Goal: Task Accomplishment & Management: Complete application form

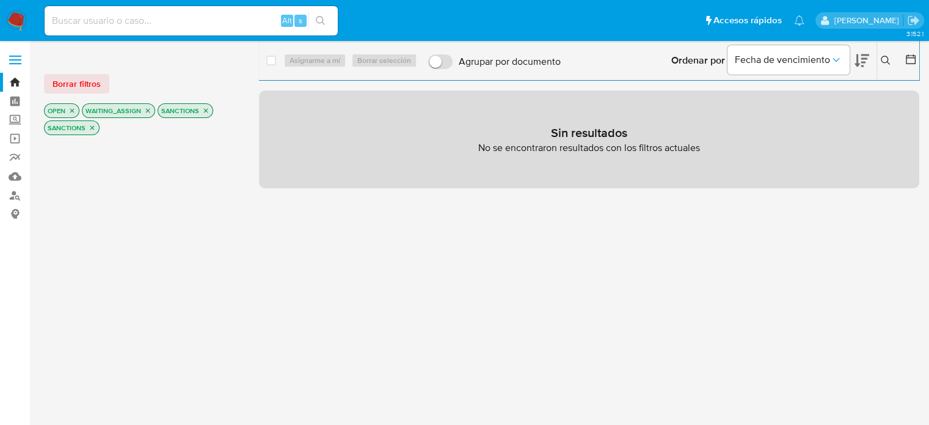
click at [204, 109] on icon "close-filter" at bounding box center [206, 111] width 4 height 4
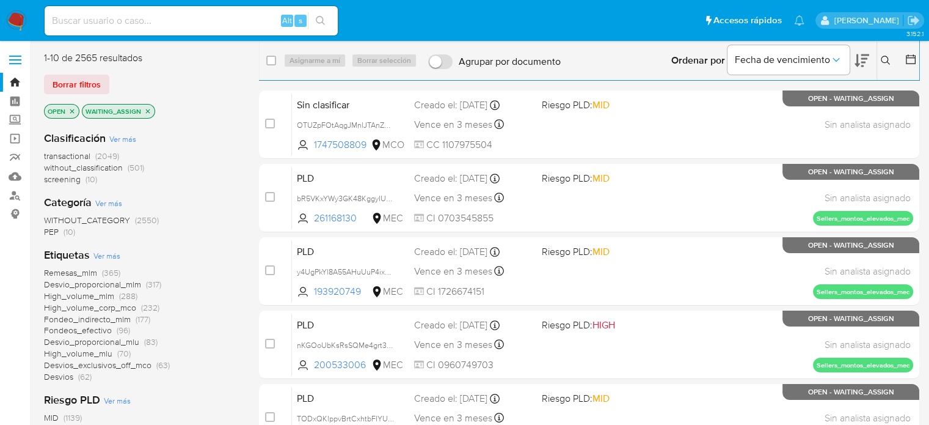
click at [66, 230] on span "(10)" at bounding box center [70, 231] width 12 height 12
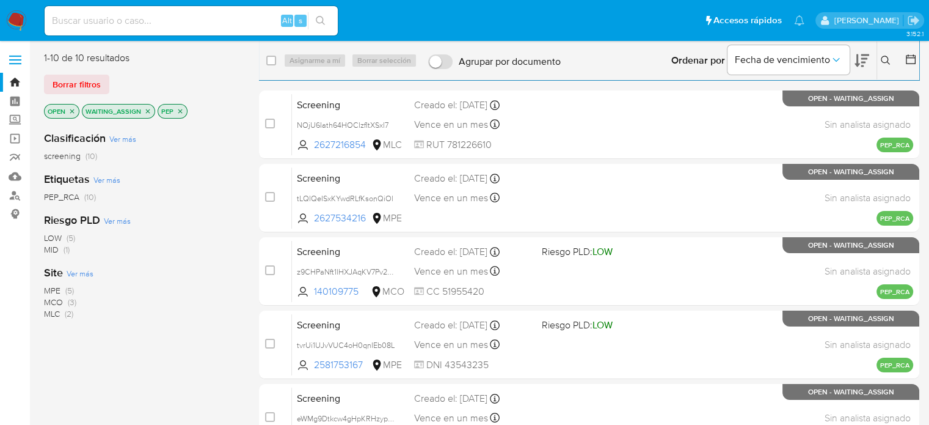
click at [18, 18] on img at bounding box center [16, 20] width 21 height 21
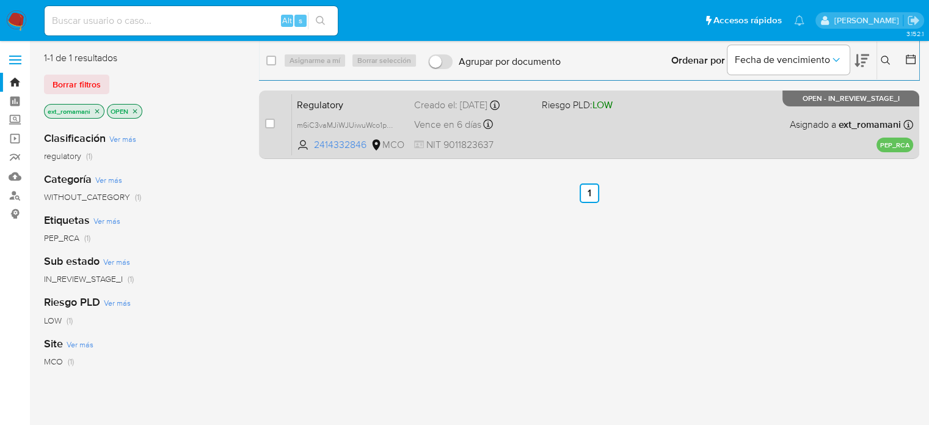
click at [515, 144] on span "NIT 9011823637" at bounding box center [472, 144] width 117 height 13
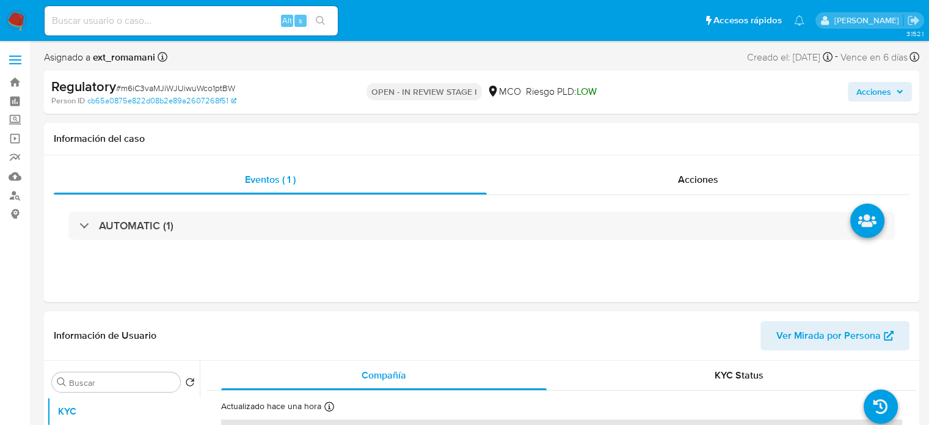
select select "10"
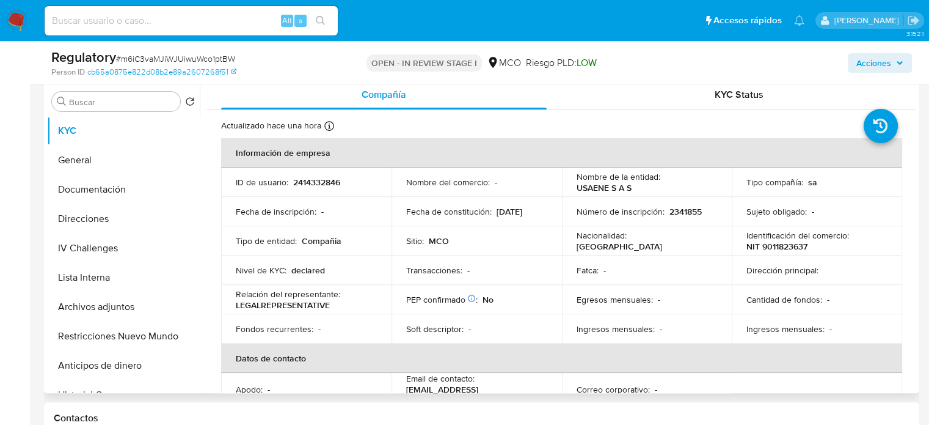
scroll to position [244, 0]
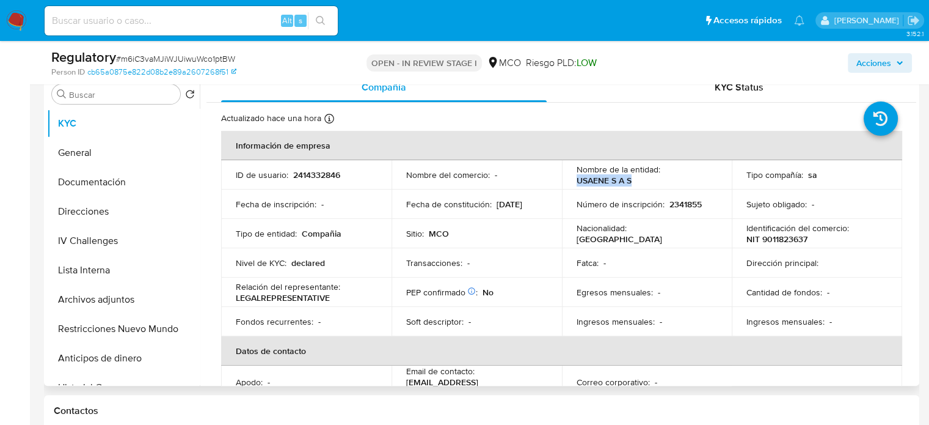
drag, startPoint x: 635, startPoint y: 181, endPoint x: 569, endPoint y: 177, distance: 66.7
click at [569, 177] on td "Nombre de la entidad : USAENE S A S" at bounding box center [647, 174] width 170 height 29
copy p "USAENE S A S"
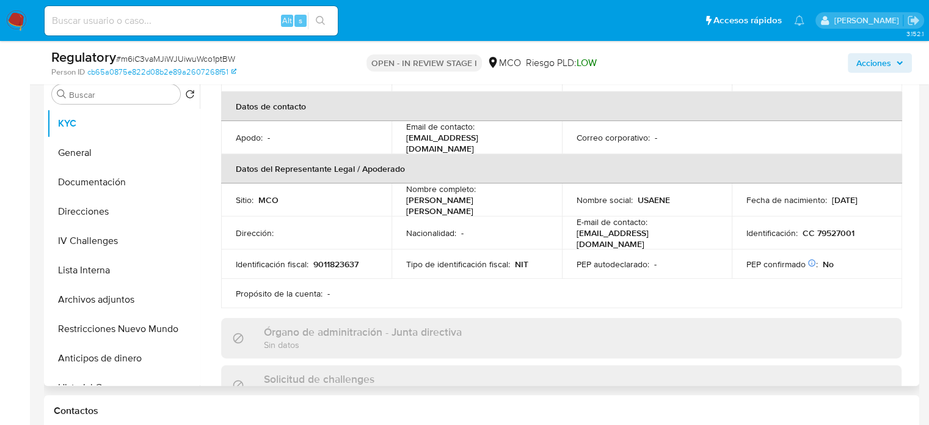
drag, startPoint x: 533, startPoint y: 199, endPoint x: 405, endPoint y: 200, distance: 127.7
click at [406, 200] on div "Nombre completo : Linares Carranza Edgar Eduardo" at bounding box center [476, 199] width 141 height 33
copy p "[PERSON_NAME] [PERSON_NAME] [PERSON_NAME]"
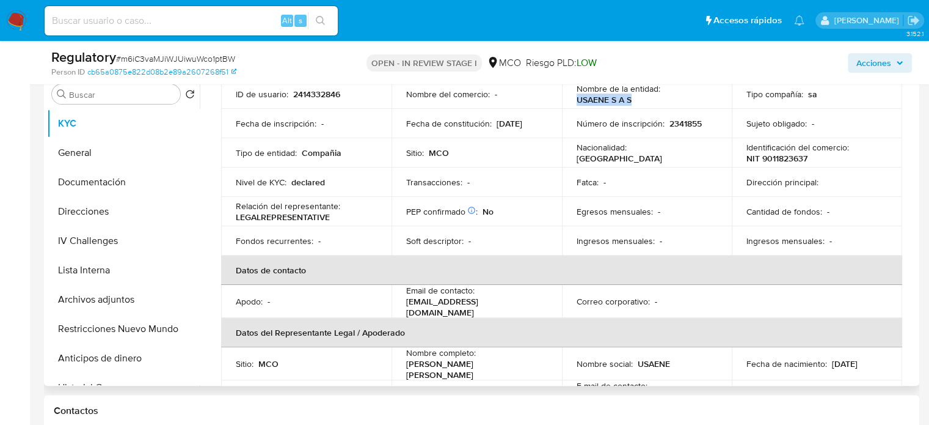
scroll to position [61, 0]
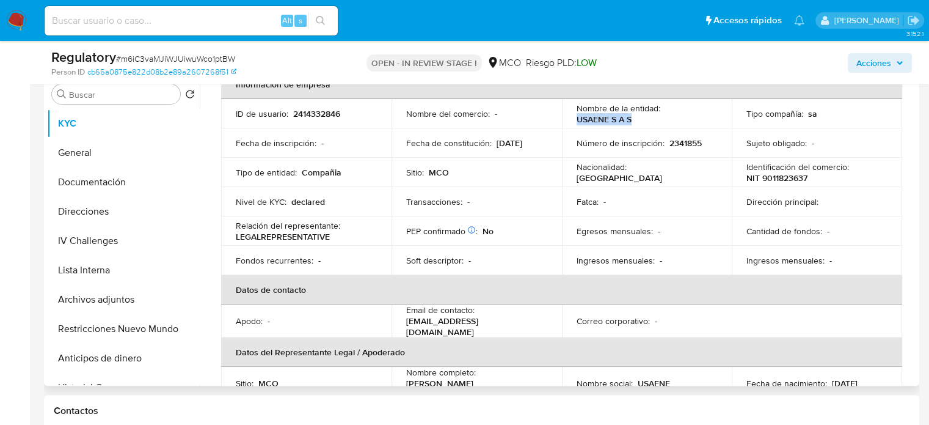
drag, startPoint x: 629, startPoint y: 120, endPoint x: 573, endPoint y: 117, distance: 55.7
click at [573, 117] on td "Nombre de la entidad : USAENE S A S" at bounding box center [647, 113] width 170 height 29
copy p "USAENE S A S"
drag, startPoint x: 812, startPoint y: 177, endPoint x: 729, endPoint y: 177, distance: 83.1
click at [732, 177] on td "Identificación del comercio : NIT 9011823637" at bounding box center [817, 172] width 170 height 29
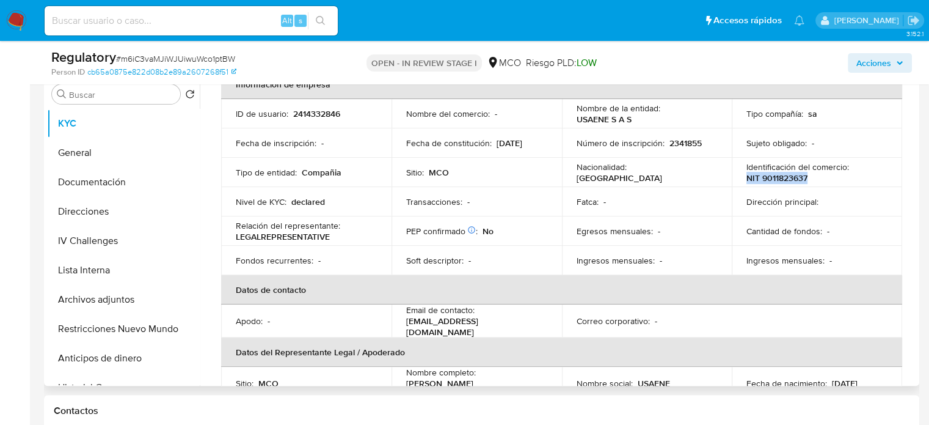
copy p "NIT 9011823637"
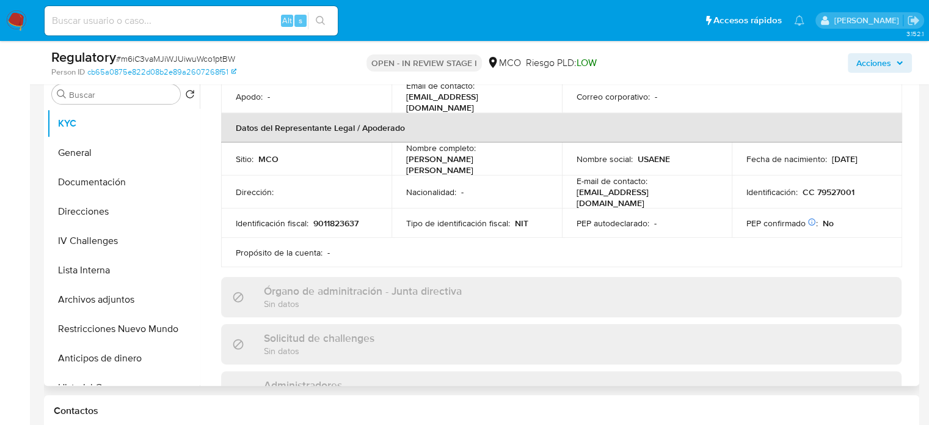
scroll to position [305, 0]
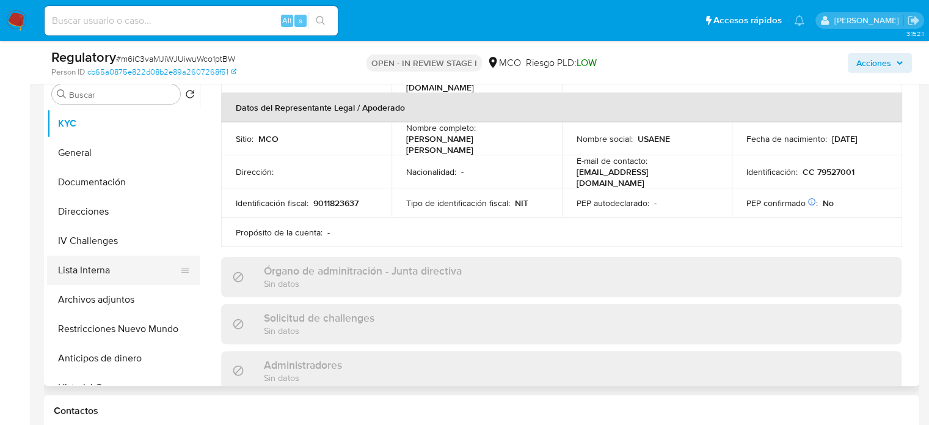
click at [122, 264] on button "Lista Interna" at bounding box center [118, 269] width 143 height 29
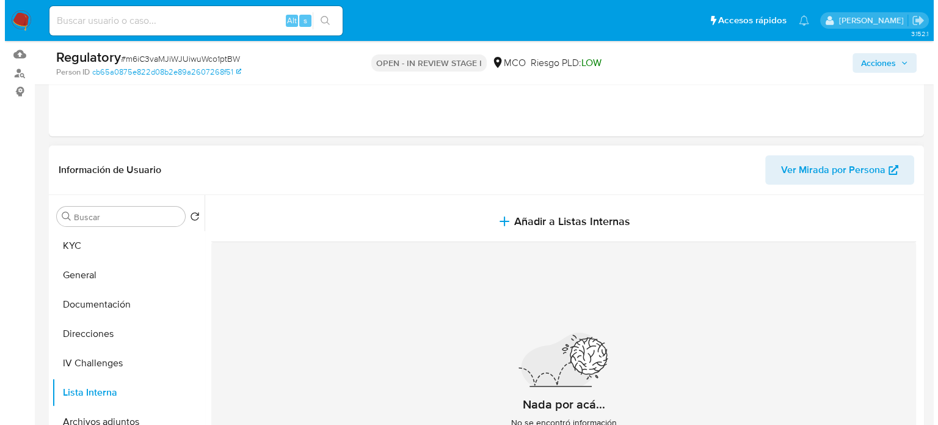
scroll to position [183, 0]
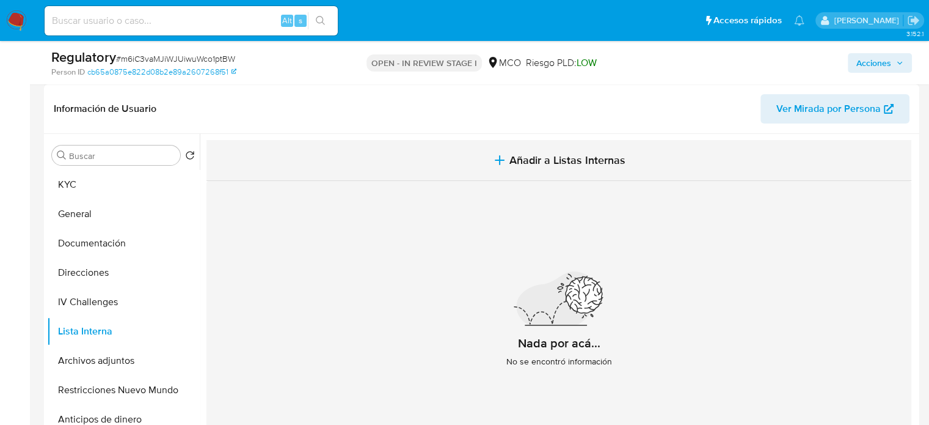
click at [533, 171] on button "Añadir a Listas Internas" at bounding box center [558, 160] width 705 height 41
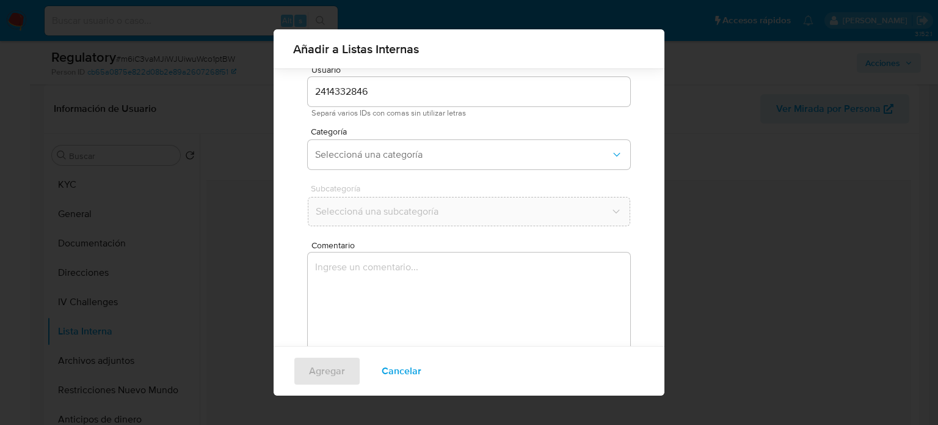
scroll to position [96, 0]
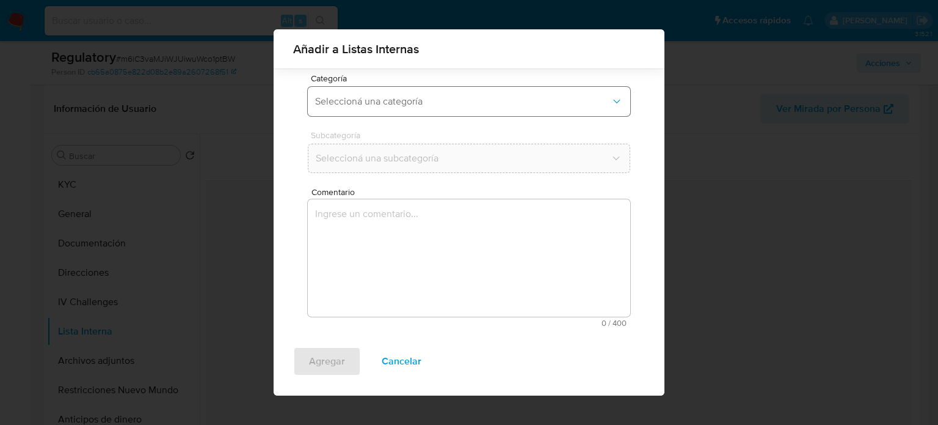
click at [369, 104] on span "Seleccioná una categoría" at bounding box center [463, 101] width 296 height 12
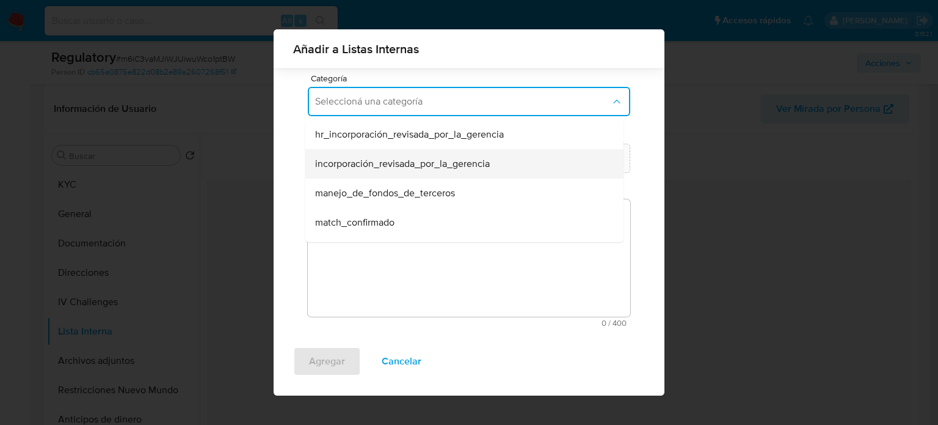
scroll to position [61, 0]
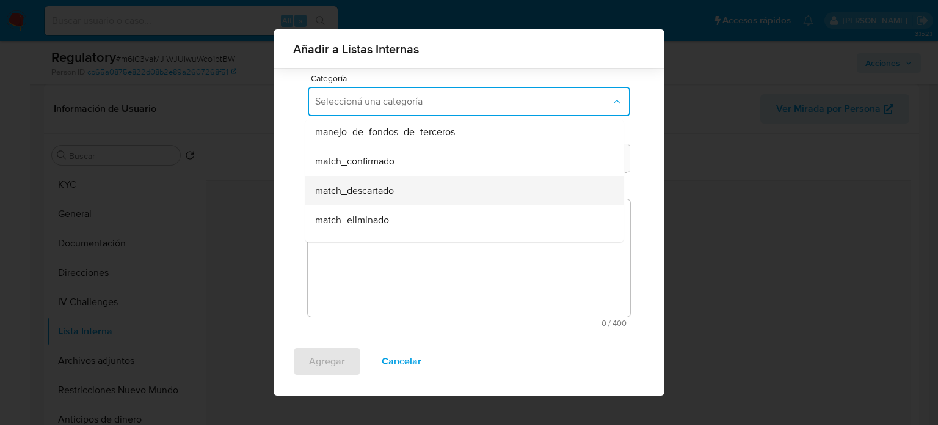
click at [392, 187] on span "match_descartado" at bounding box center [354, 190] width 79 height 12
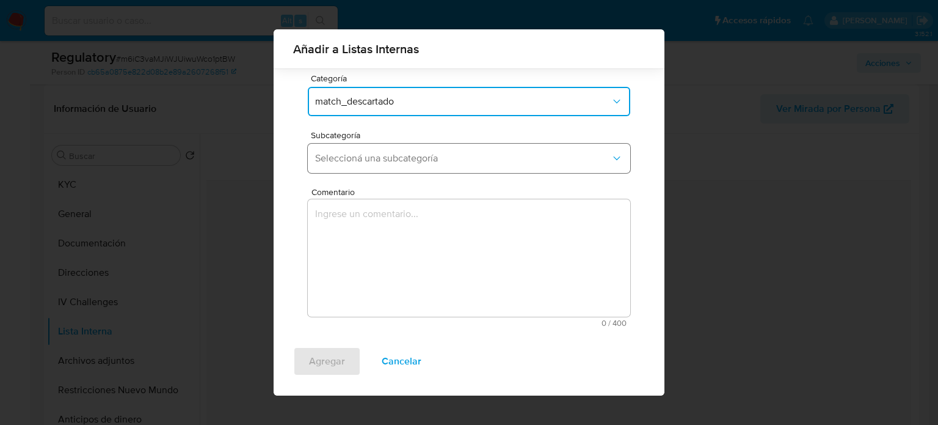
drag, startPoint x: 404, startPoint y: 173, endPoint x: 407, endPoint y: 158, distance: 15.7
click at [404, 172] on div "Subcategoría Seleccioná una subcategoría" at bounding box center [469, 154] width 323 height 47
click at [407, 158] on span "Seleccioná una subcategoría" at bounding box center [463, 158] width 296 height 12
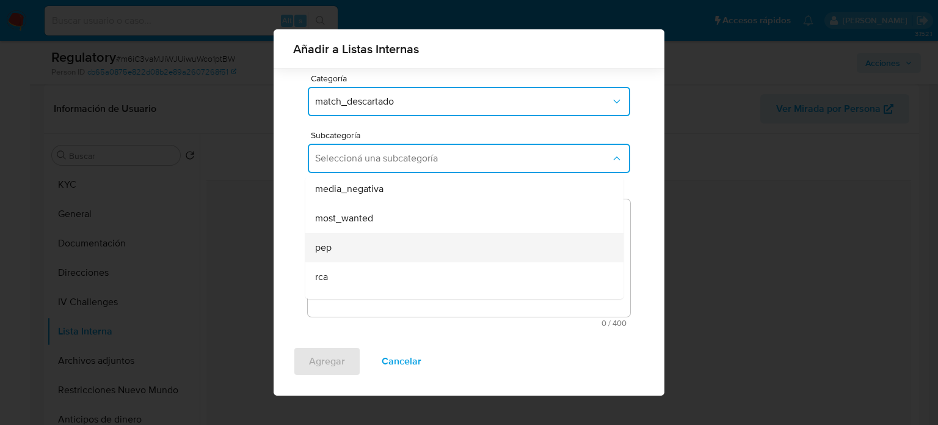
click at [327, 242] on span "pep" at bounding box center [323, 247] width 16 height 12
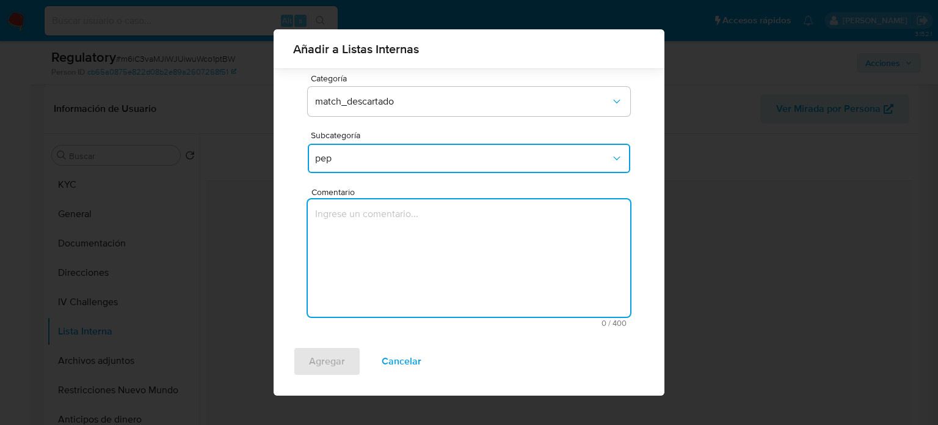
click at [327, 242] on textarea "Comentario" at bounding box center [469, 257] width 323 height 117
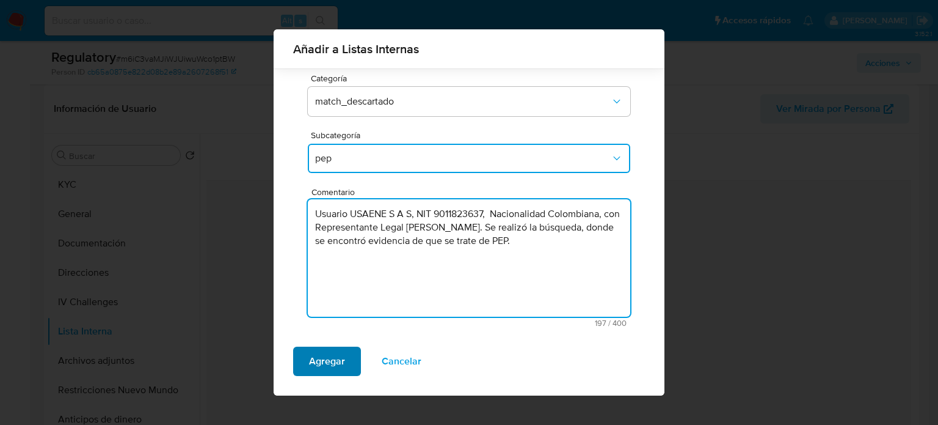
type textarea "Usuario USAENE S A S, NIT 9011823637, Nacionalidad Colombiana, con Representant…"
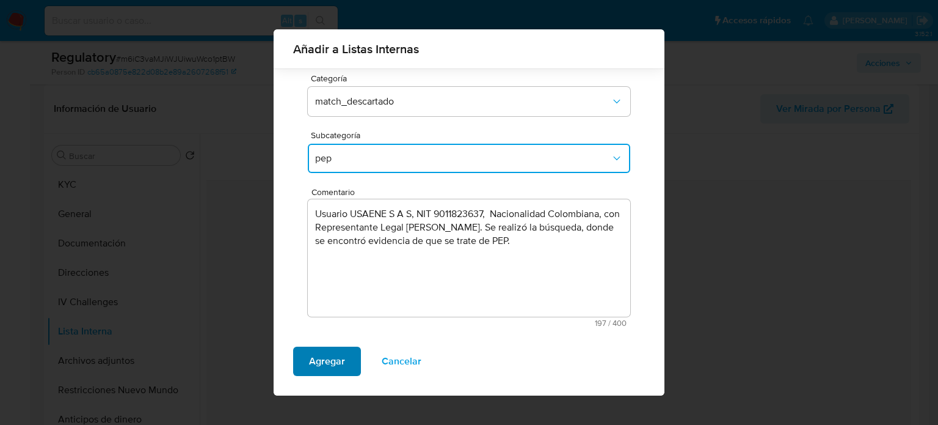
click at [332, 359] on span "Agregar" at bounding box center [327, 361] width 36 height 27
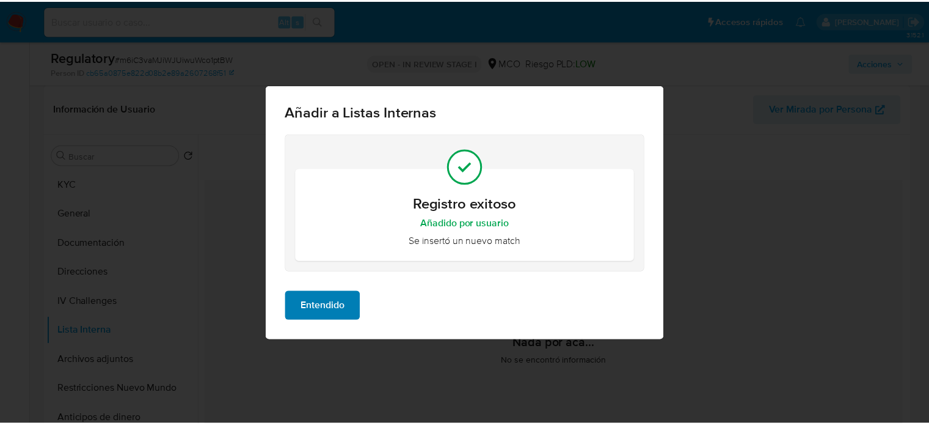
scroll to position [0, 0]
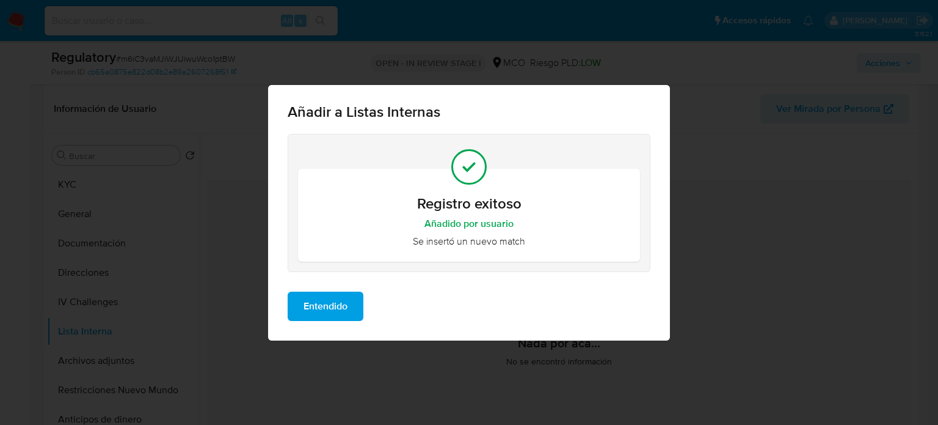
click at [340, 302] on span "Entendido" at bounding box center [326, 306] width 44 height 27
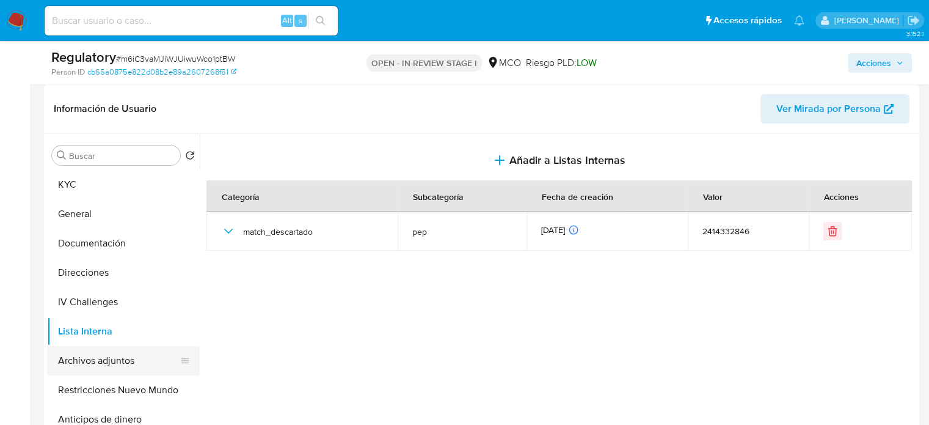
click at [86, 358] on button "Archivos adjuntos" at bounding box center [118, 360] width 143 height 29
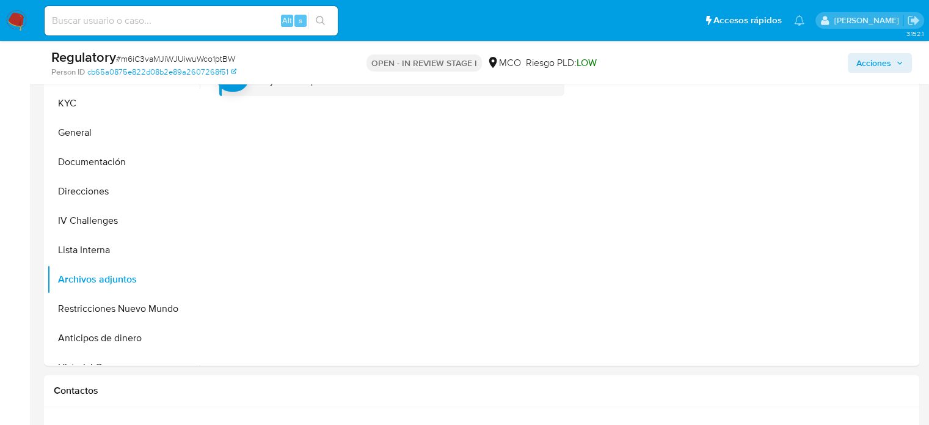
scroll to position [244, 0]
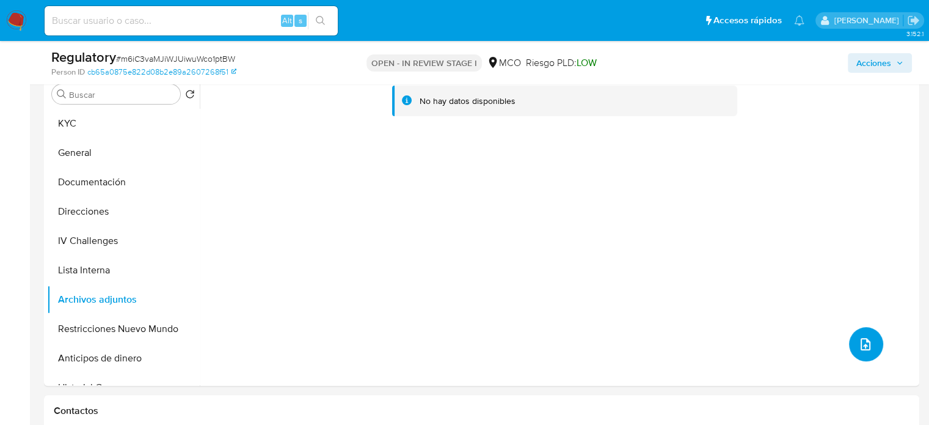
click at [852, 338] on button "upload-file" at bounding box center [866, 344] width 34 height 34
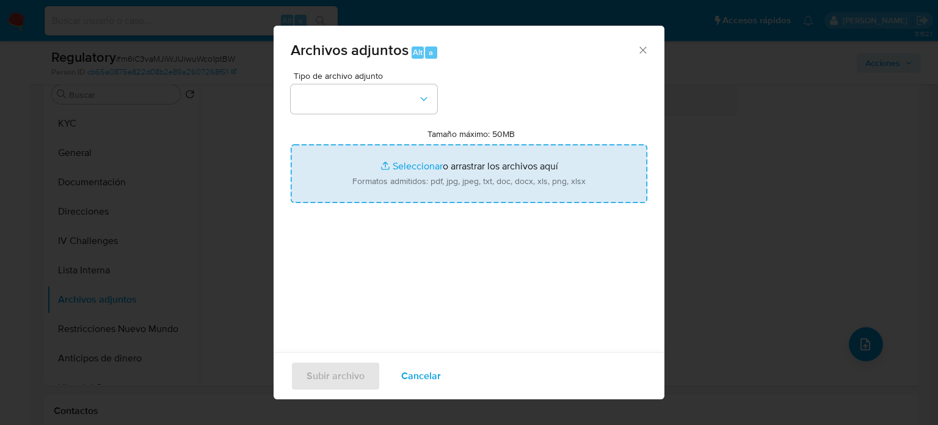
click at [402, 175] on input "Tamaño máximo: 50MB Seleccionar archivos" at bounding box center [469, 173] width 357 height 59
type input "C:\fakepath\CaseDossierReport_5jb6sv9llbz91jxg7h2suvtlb.pdf"
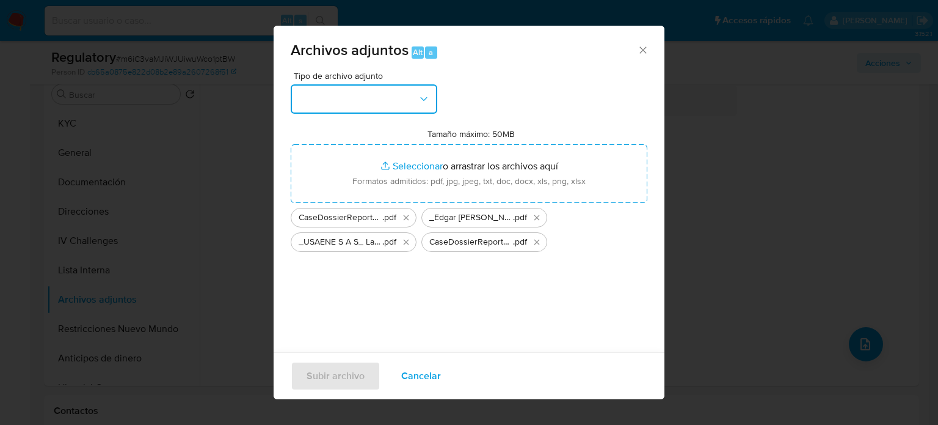
click at [412, 95] on button "button" at bounding box center [364, 98] width 147 height 29
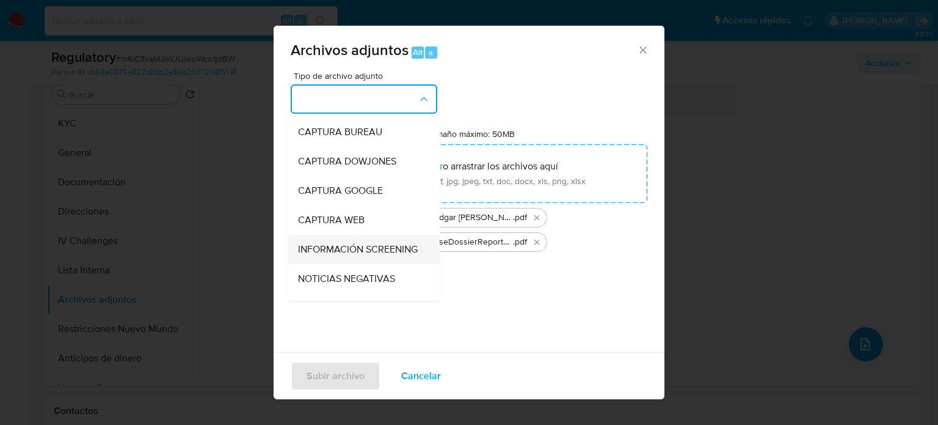
click at [354, 251] on span "INFORMACIÓN SCREENING" at bounding box center [358, 249] width 120 height 12
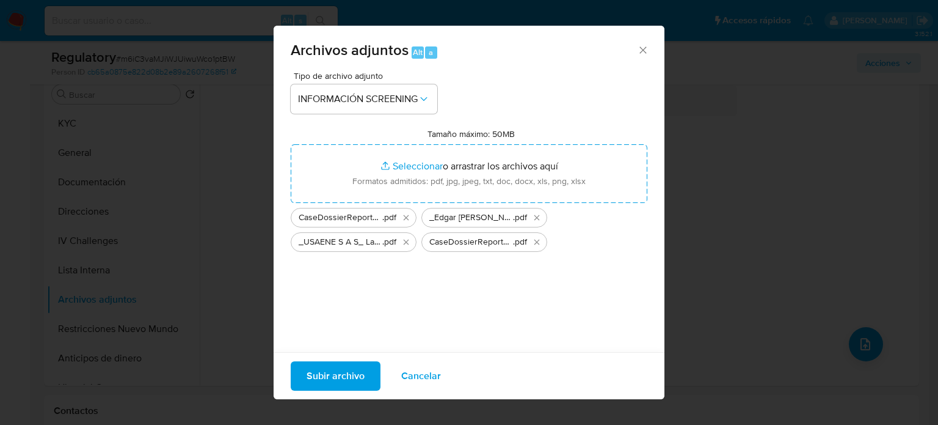
click at [337, 381] on span "Subir archivo" at bounding box center [336, 375] width 58 height 27
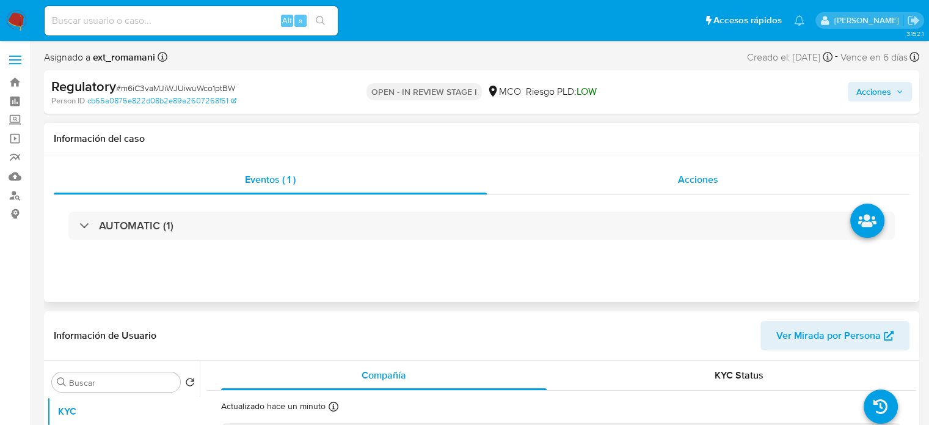
click at [658, 179] on div "Acciones" at bounding box center [698, 179] width 423 height 29
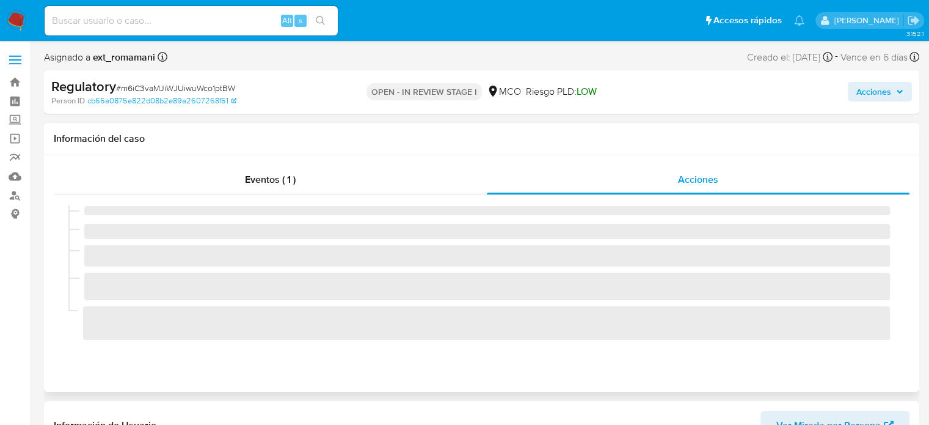
select select "10"
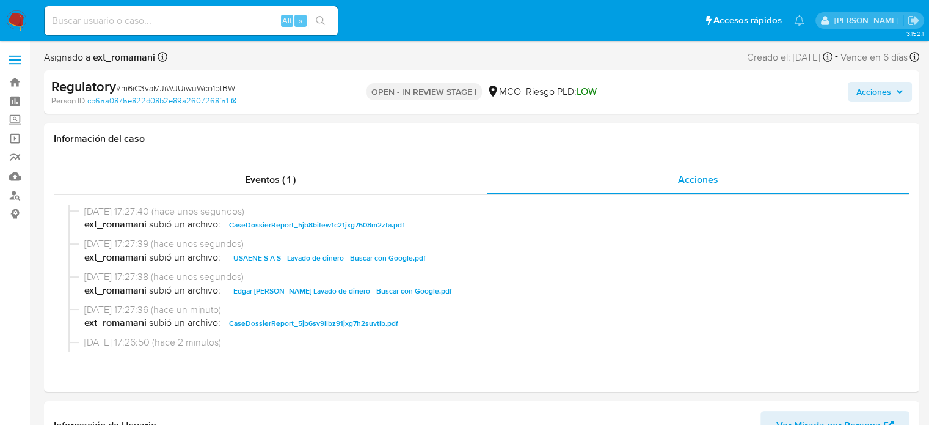
click at [874, 90] on span "Acciones" at bounding box center [873, 92] width 35 height 20
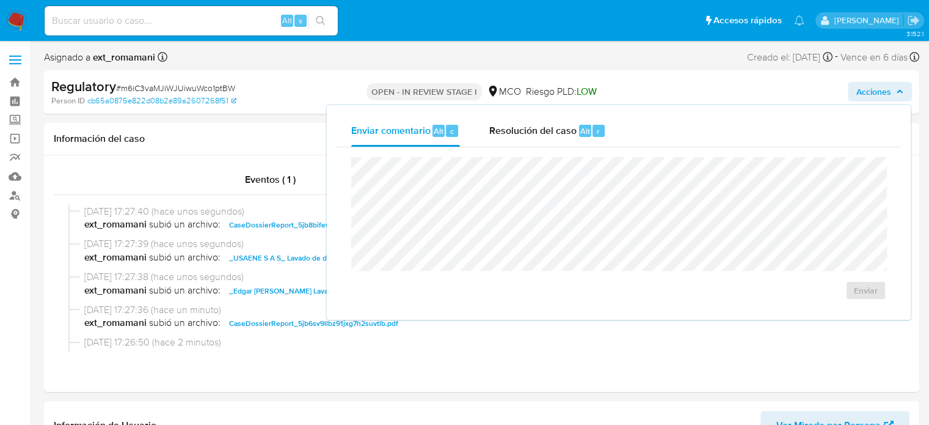
drag, startPoint x: 539, startPoint y: 129, endPoint x: 519, endPoint y: 151, distance: 29.8
click at [536, 129] on span "Resolución del caso" at bounding box center [532, 130] width 87 height 14
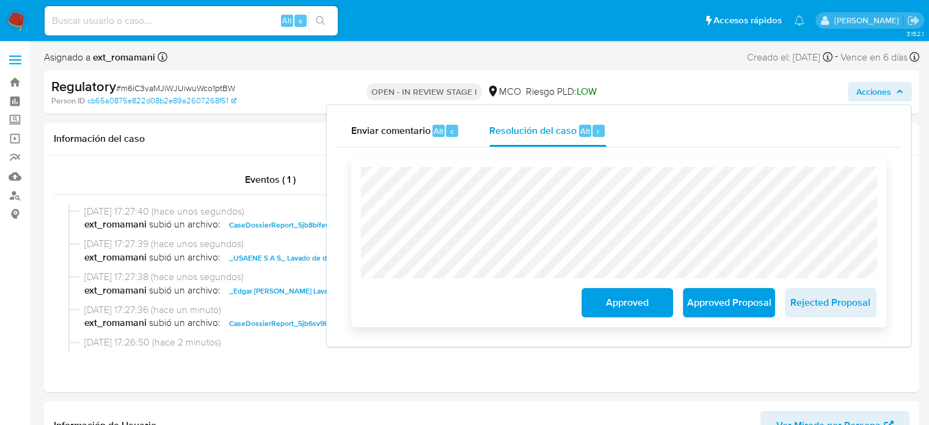
click at [611, 309] on span "Approved" at bounding box center [627, 302] width 60 height 27
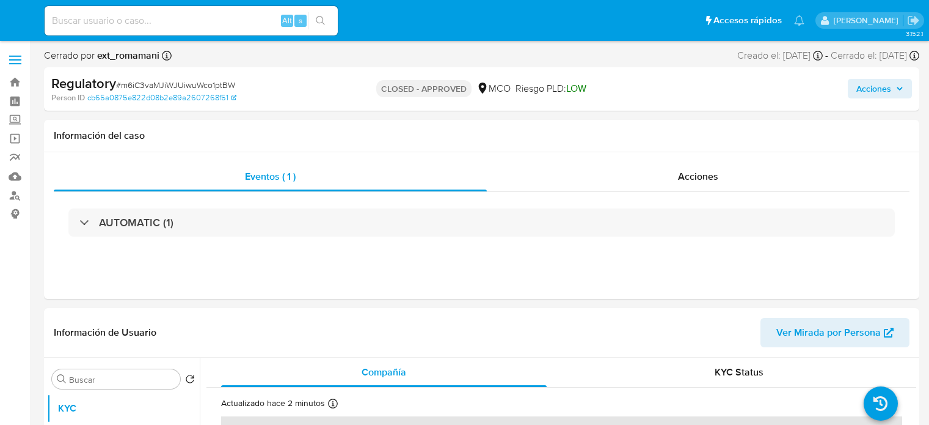
select select "10"
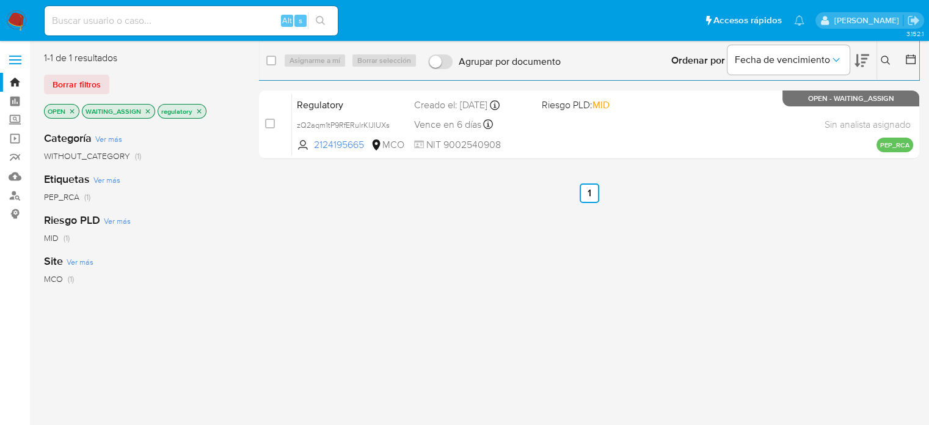
drag, startPoint x: 274, startPoint y: 64, endPoint x: 291, endPoint y: 62, distance: 17.2
click at [274, 63] on input "checkbox" at bounding box center [271, 61] width 10 height 10
checkbox input "true"
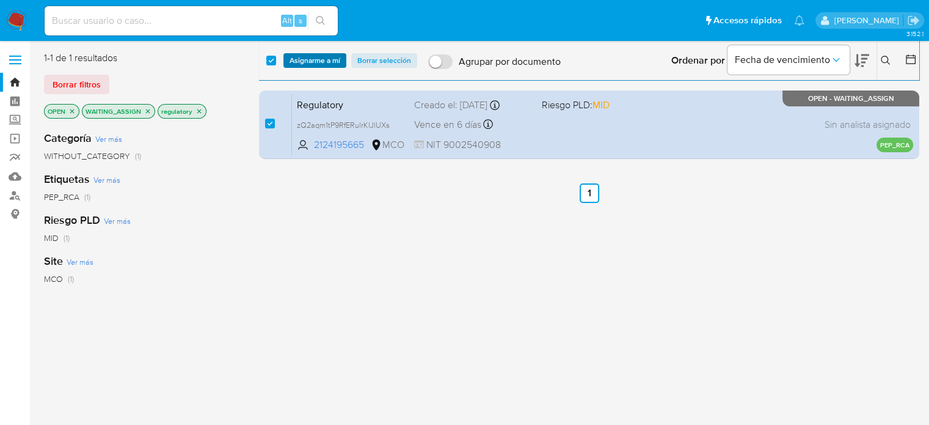
click at [293, 62] on span "Asignarme a mí" at bounding box center [315, 60] width 51 height 12
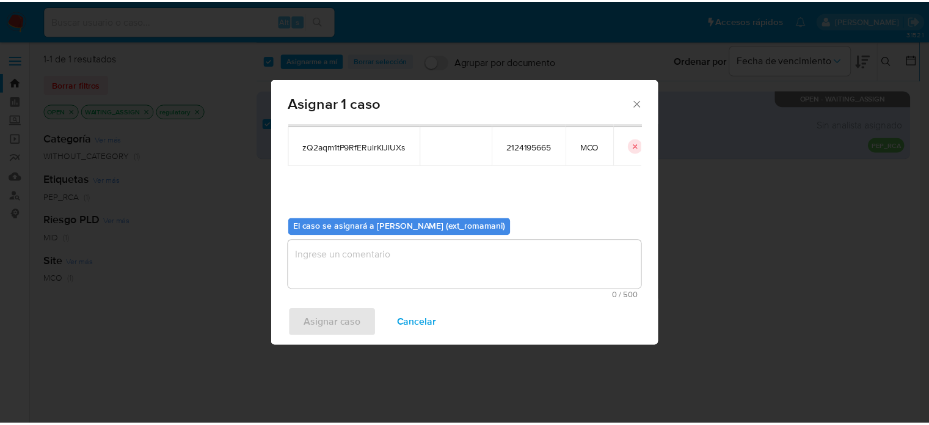
scroll to position [63, 0]
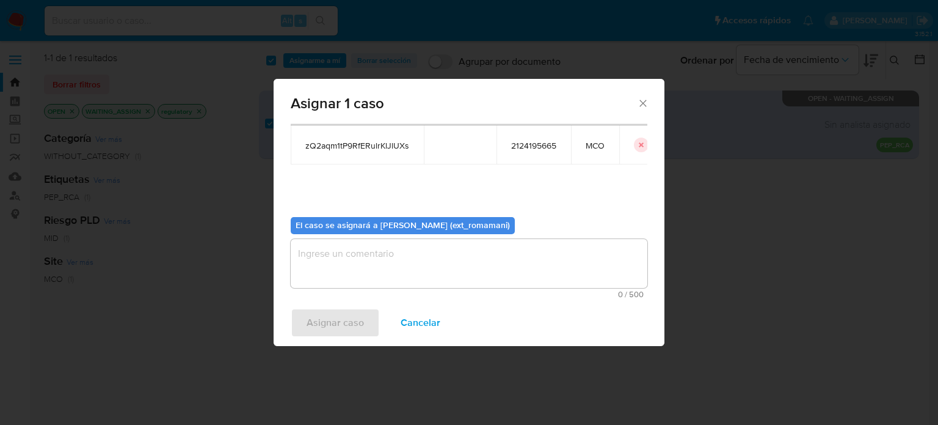
click at [464, 264] on textarea "assign-modal" at bounding box center [469, 263] width 357 height 49
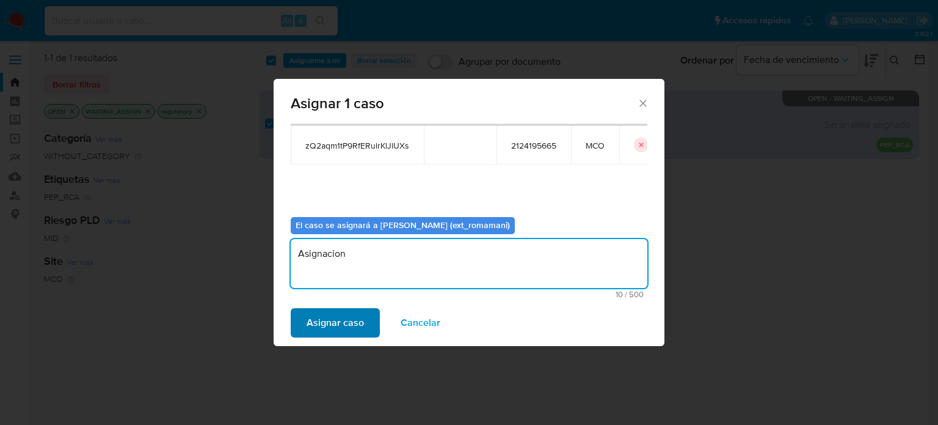
type textarea "Asignacion"
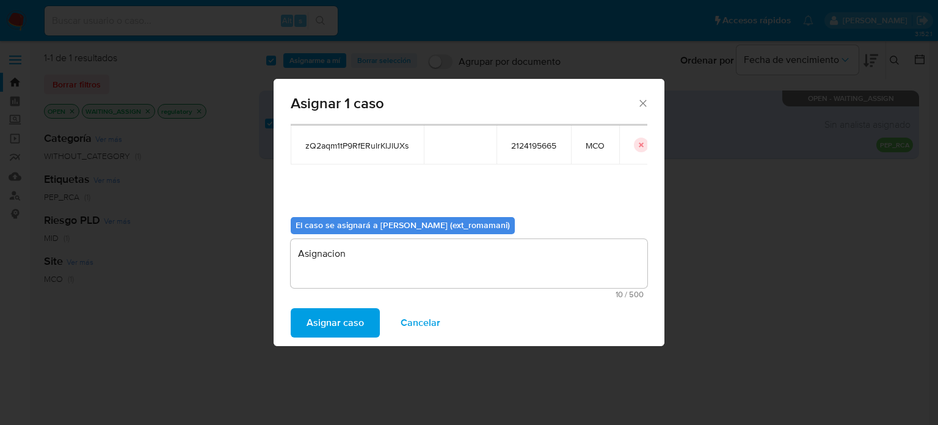
click at [345, 315] on span "Asignar caso" at bounding box center [335, 322] width 57 height 27
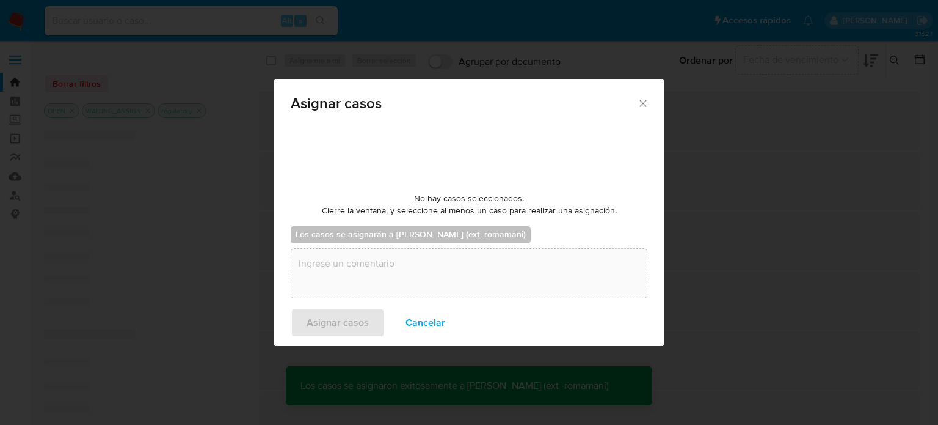
checkbox input "false"
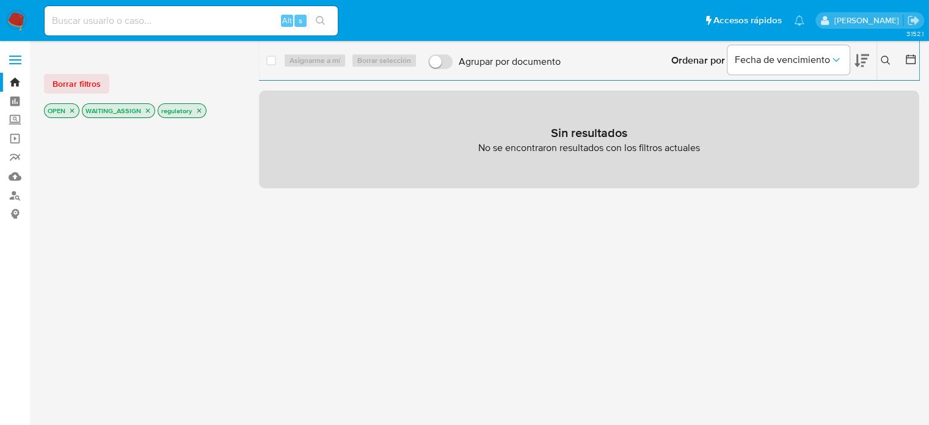
click at [15, 21] on img at bounding box center [16, 20] width 21 height 21
click at [17, 21] on img at bounding box center [16, 20] width 21 height 21
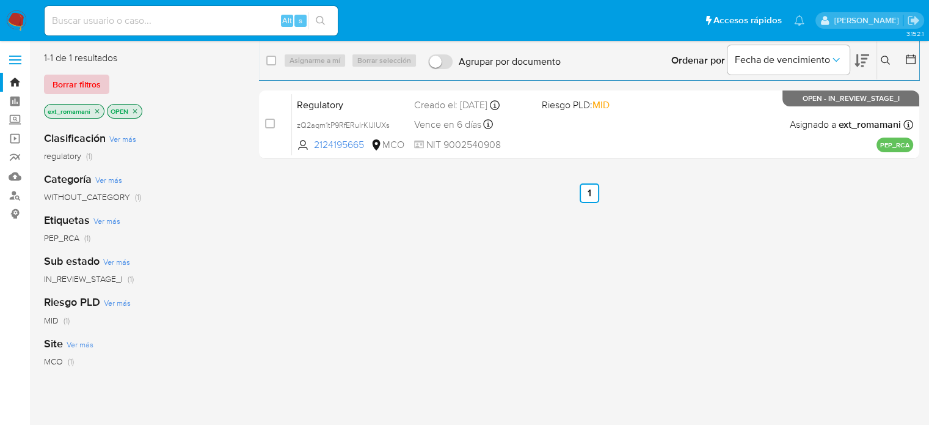
click at [73, 83] on span "Borrar filtros" at bounding box center [77, 84] width 48 height 17
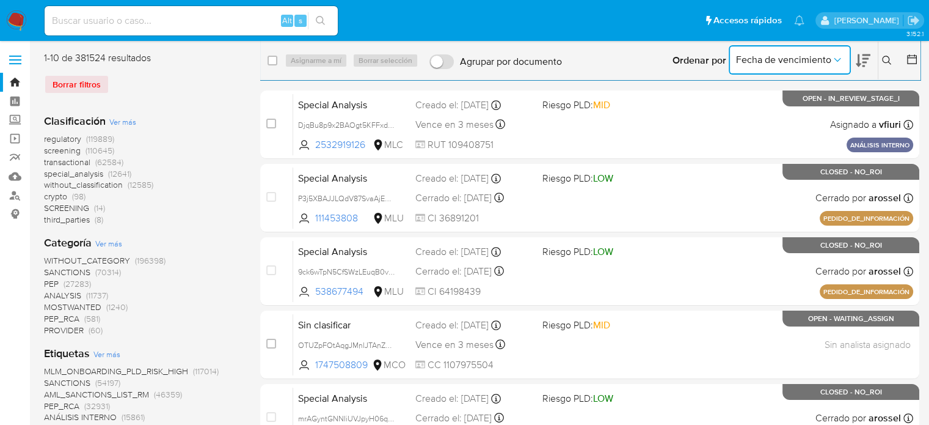
click at [828, 59] on span "Fecha de vencimiento" at bounding box center [783, 60] width 95 height 12
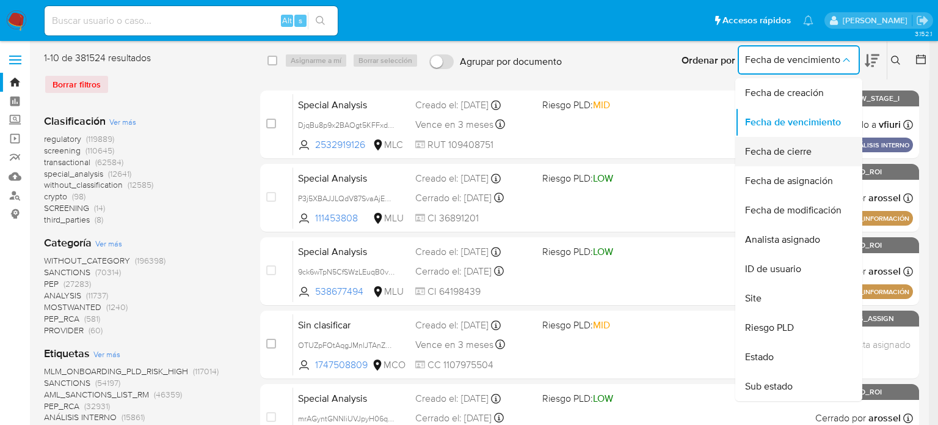
click at [779, 158] on span "Fecha de cierre" at bounding box center [778, 151] width 67 height 12
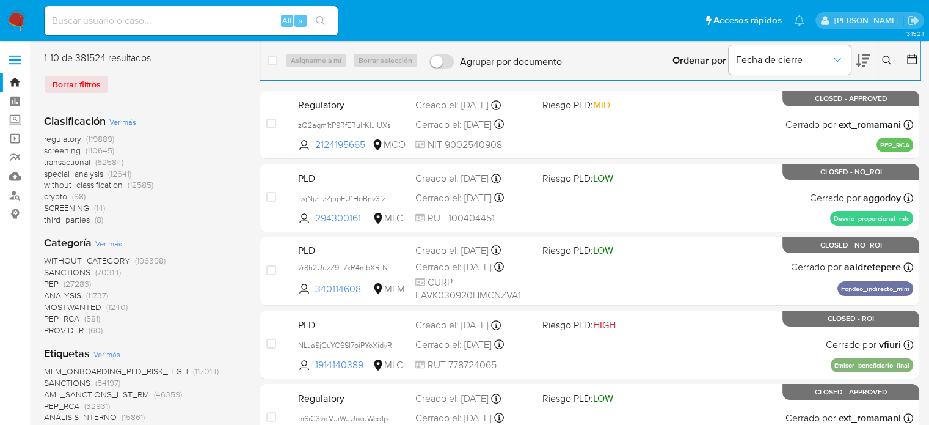
click at [908, 56] on icon at bounding box center [912, 59] width 12 height 12
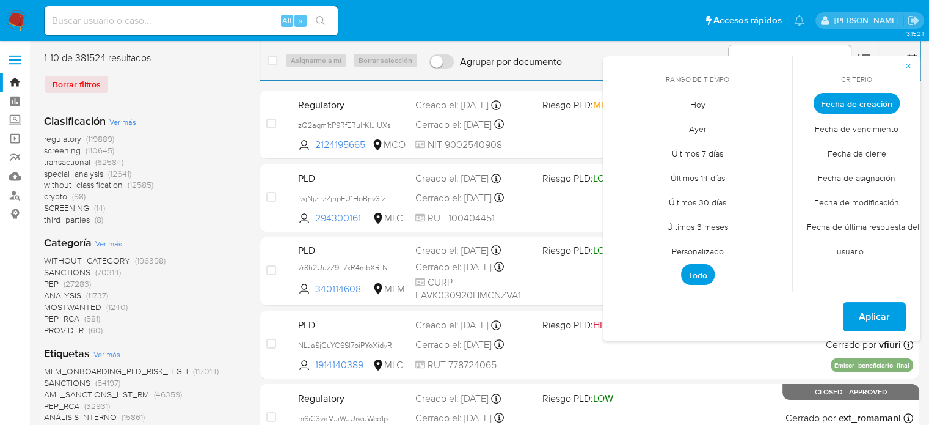
click at [699, 108] on span "Hoy" at bounding box center [697, 104] width 41 height 25
click at [886, 150] on span "Fecha de cierre" at bounding box center [857, 152] width 84 height 25
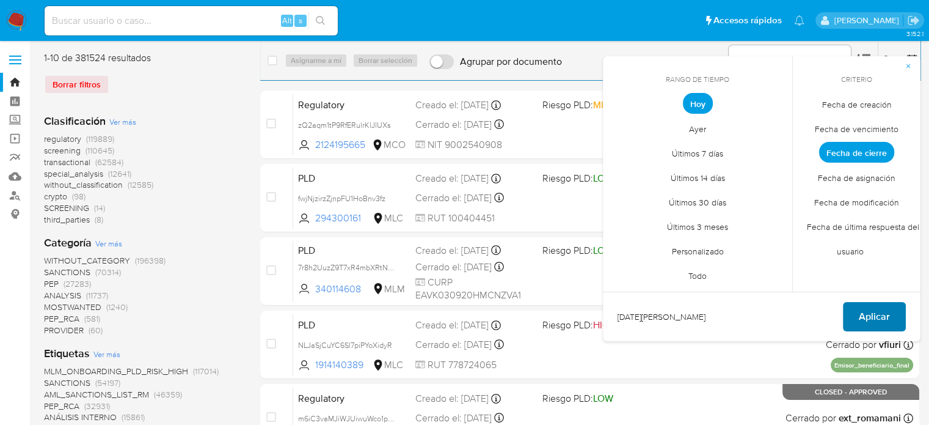
click at [875, 315] on span "Aplicar" at bounding box center [874, 316] width 31 height 27
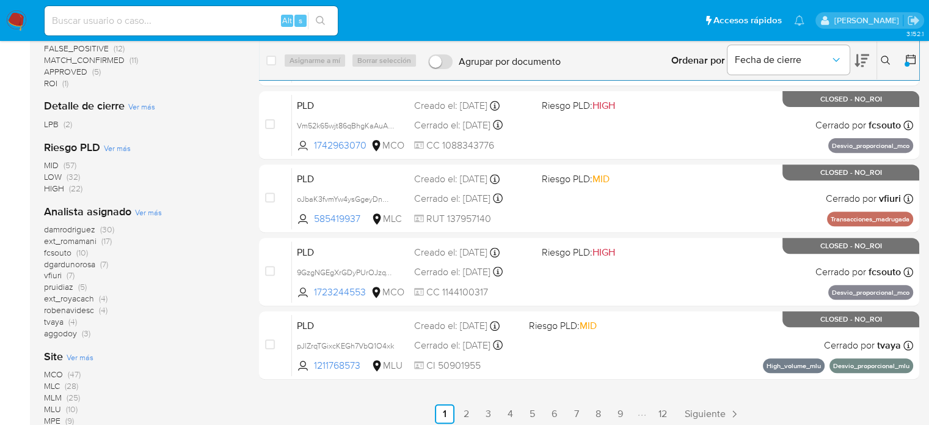
scroll to position [489, 0]
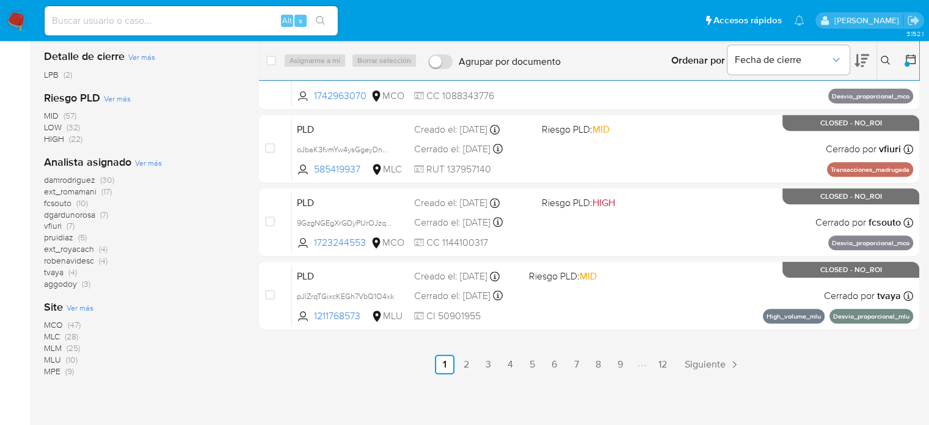
click at [109, 193] on span "(17)" at bounding box center [106, 191] width 10 height 12
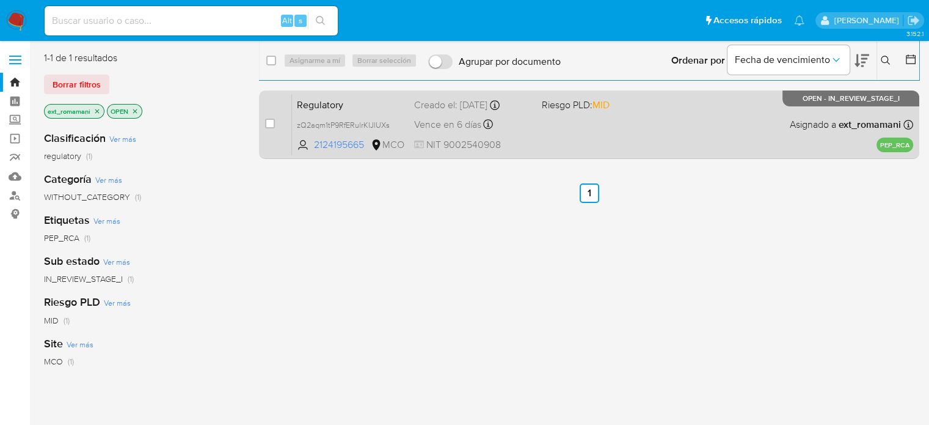
click at [607, 142] on div "Regulatory zQ2aqm1tP9RfERulrKlJlUXs 2124195665 MCO Riesgo PLD: MID Creado el: […" at bounding box center [602, 124] width 621 height 62
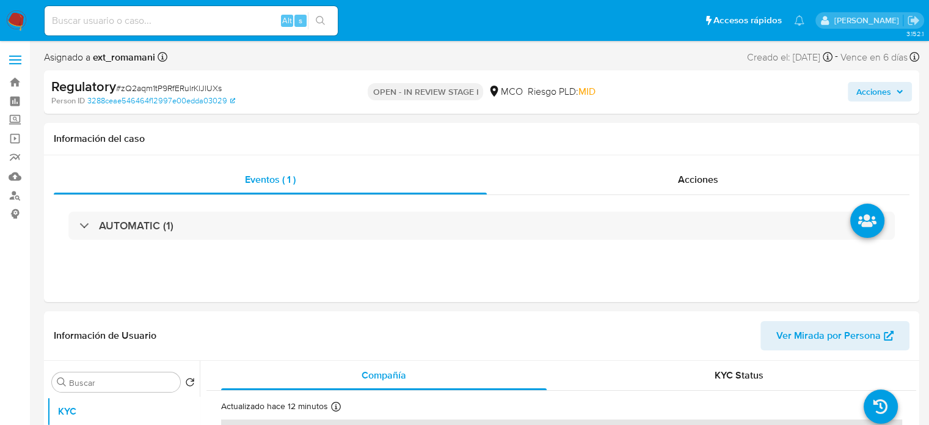
select select "10"
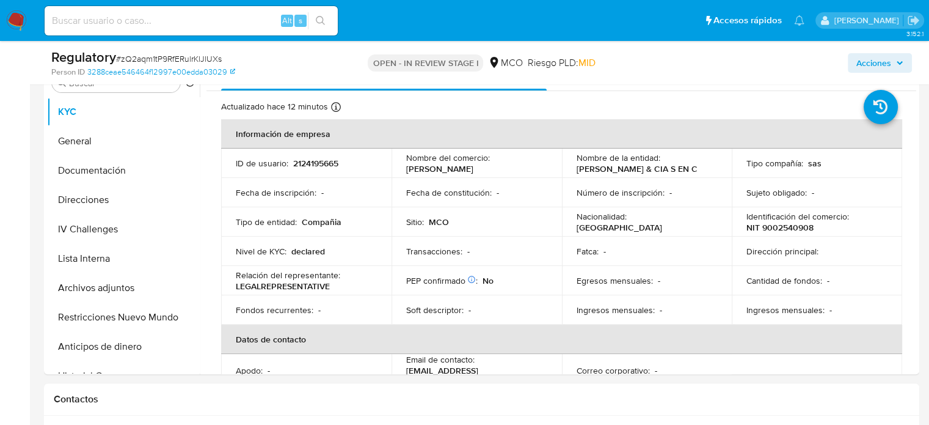
scroll to position [305, 0]
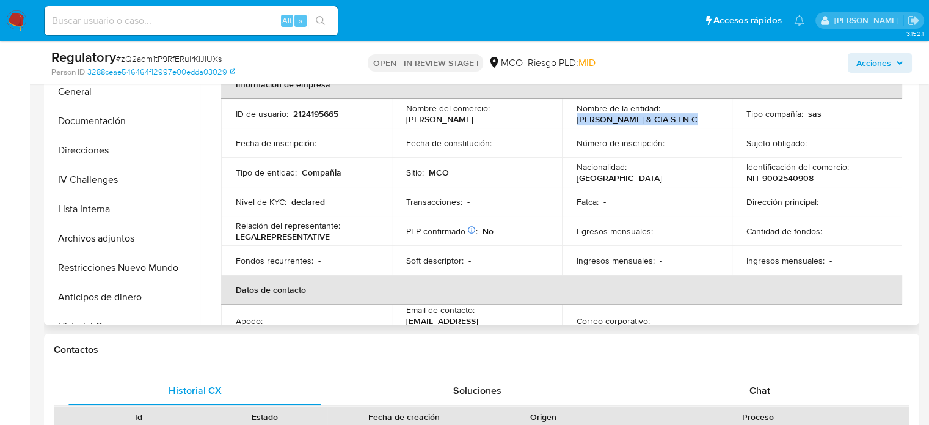
drag, startPoint x: 702, startPoint y: 123, endPoint x: 574, endPoint y: 123, distance: 128.3
click at [577, 123] on div "Nombre de la entidad : [PERSON_NAME] & CIA S EN C" at bounding box center [647, 114] width 141 height 22
copy p "[PERSON_NAME] & CIA S EN C"
click at [702, 118] on div "Nombre de la entidad : CANO VILLAZON & CIA S EN C" at bounding box center [647, 114] width 141 height 22
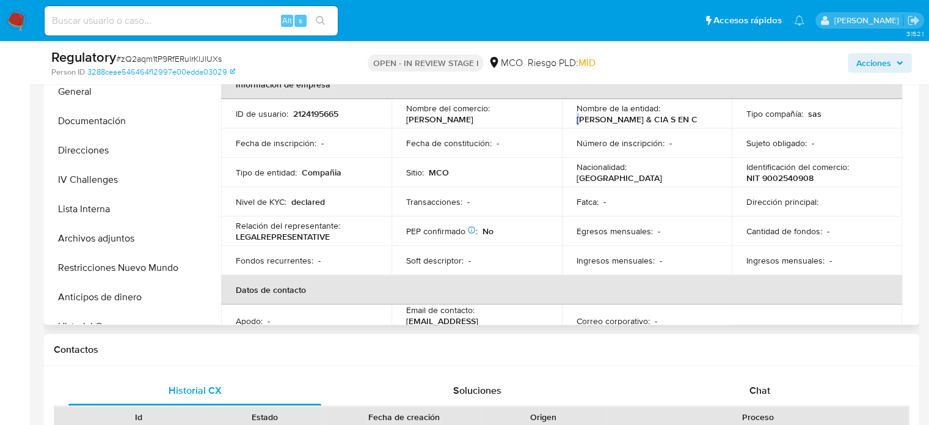
drag, startPoint x: 702, startPoint y: 118, endPoint x: 578, endPoint y: 119, distance: 124.6
click at [578, 119] on div "Nombre de la entidad : CANO VILLAZON & CIA S EN C" at bounding box center [647, 114] width 141 height 22
drag, startPoint x: 698, startPoint y: 119, endPoint x: 562, endPoint y: 125, distance: 135.8
click at [562, 125] on td "Nombre de la entidad : CANO VILLAZON & CIA S EN C" at bounding box center [647, 113] width 170 height 29
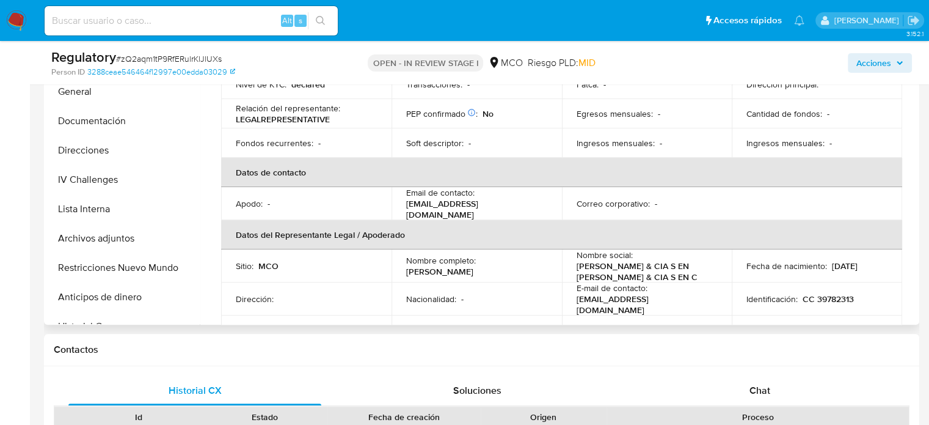
scroll to position [122, 0]
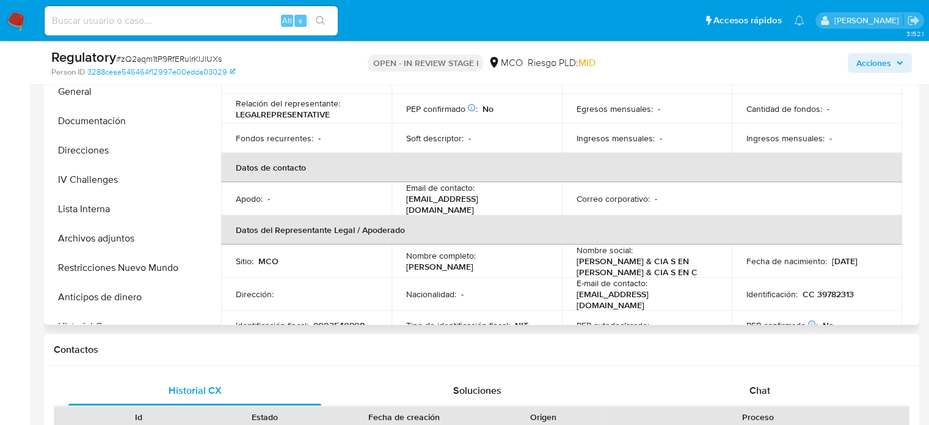
drag, startPoint x: 541, startPoint y: 263, endPoint x: 403, endPoint y: 263, distance: 138.1
click at [403, 263] on td "Nombre completo : Clara Clemencia Villazon Aponte" at bounding box center [477, 260] width 170 height 33
copy p "Clara Clemencia Villazon Aponte"
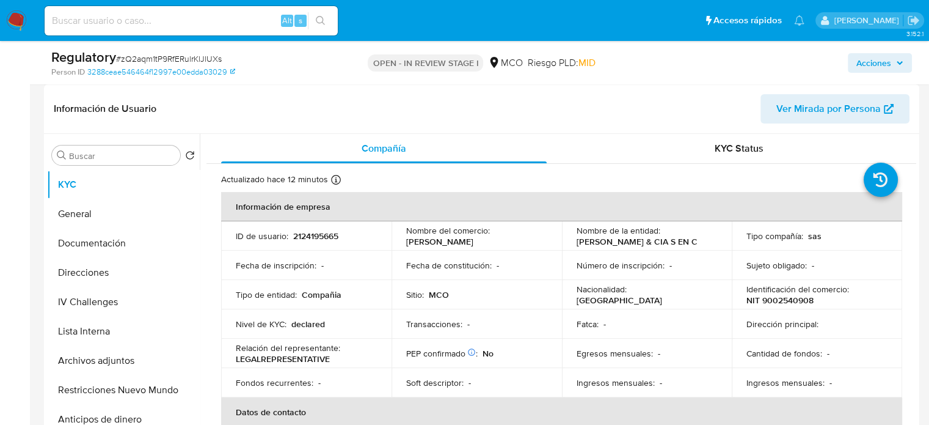
scroll to position [183, 0]
drag, startPoint x: 700, startPoint y: 240, endPoint x: 569, endPoint y: 240, distance: 130.7
click at [569, 240] on td "Nombre de la entidad : CANO VILLAZON & CIA S EN C" at bounding box center [647, 235] width 170 height 29
copy p "CANO VILLAZON & CIA S EN C"
drag, startPoint x: 821, startPoint y: 299, endPoint x: 743, endPoint y: 301, distance: 78.2
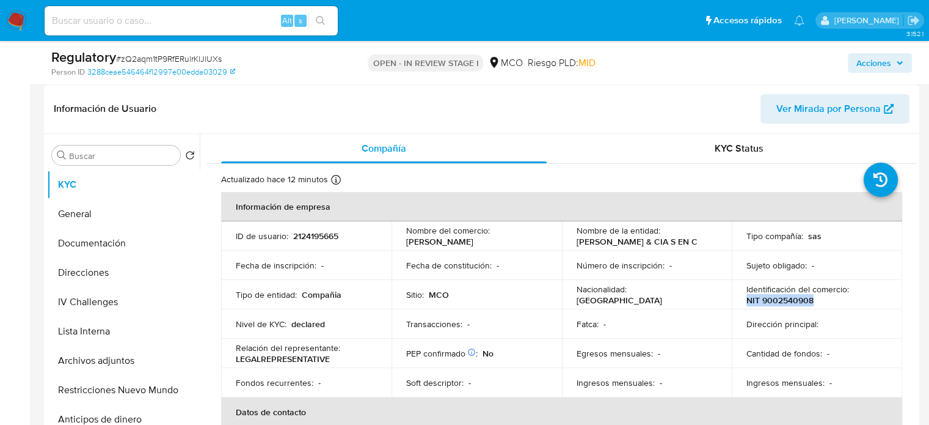
click at [746, 301] on div "Identificación del comercio : NIT 9002540908" at bounding box center [816, 294] width 141 height 22
copy p "NIT 9002540908"
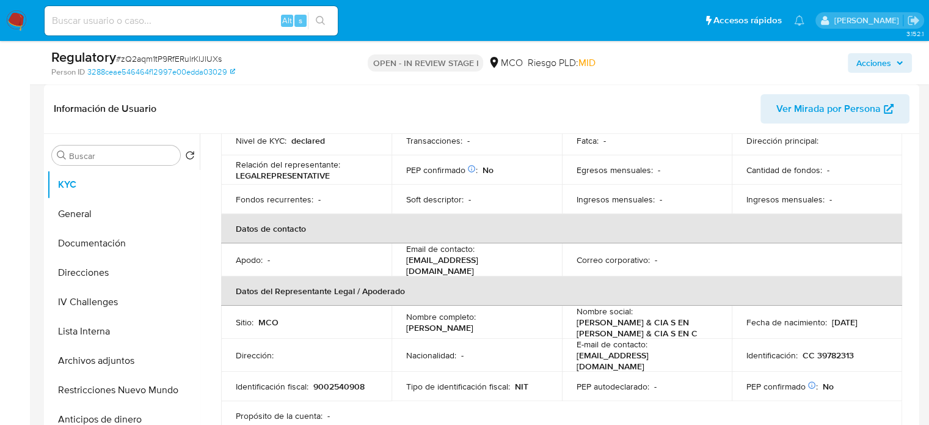
drag, startPoint x: 532, startPoint y: 322, endPoint x: 403, endPoint y: 323, distance: 129.5
click at [403, 323] on td "Nombre completo : Clara Clemencia Villazon Aponte" at bounding box center [477, 321] width 170 height 33
copy p "Clara Clemencia Villazon Aponte"
click at [94, 334] on button "Lista Interna" at bounding box center [118, 330] width 143 height 29
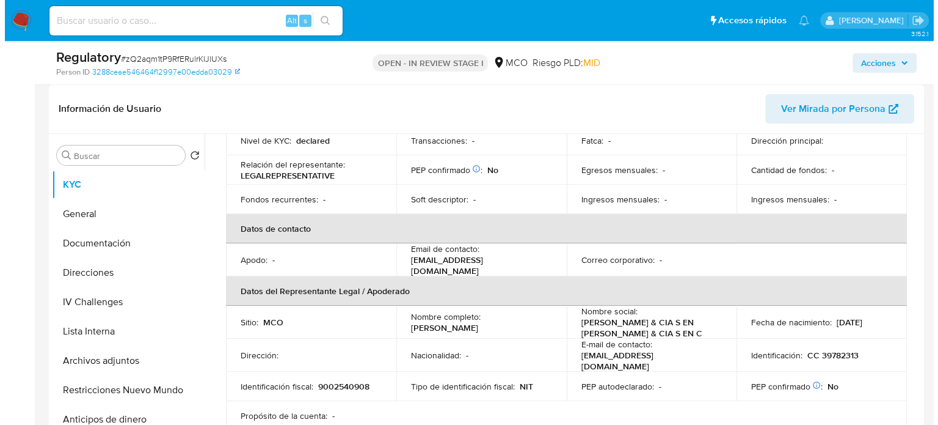
scroll to position [0, 0]
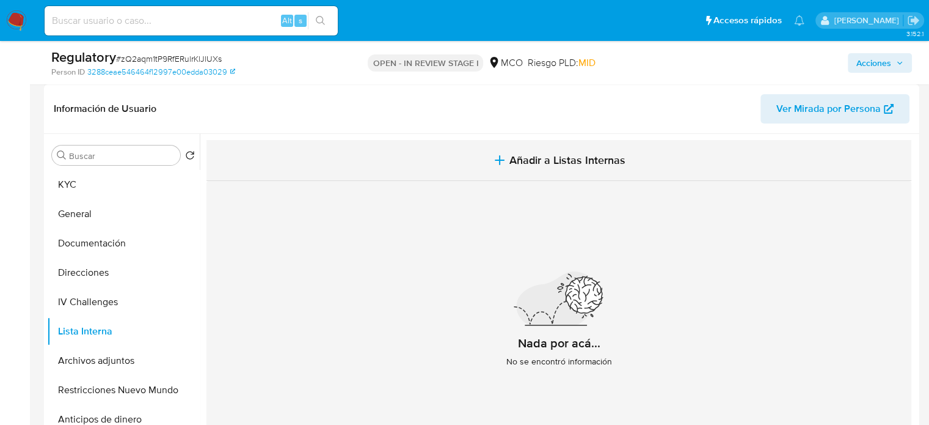
click at [499, 160] on icon "button" at bounding box center [499, 160] width 9 height 0
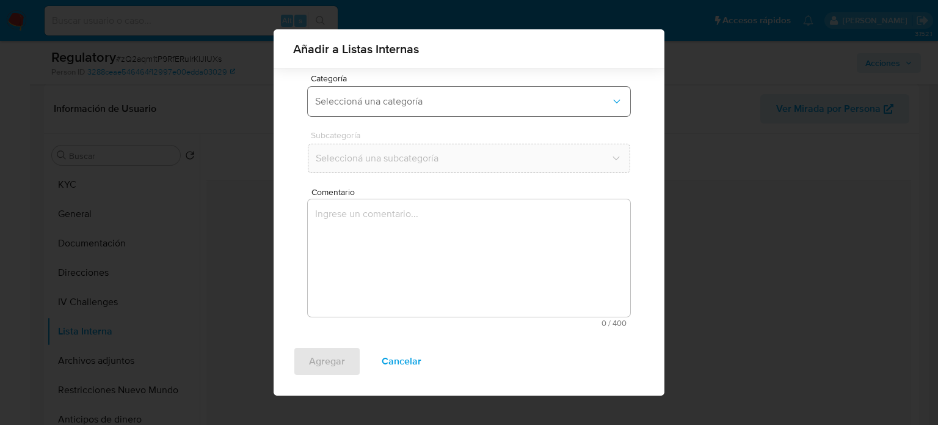
scroll to position [96, 0]
click at [391, 101] on span "Seleccioná una categoría" at bounding box center [463, 101] width 296 height 12
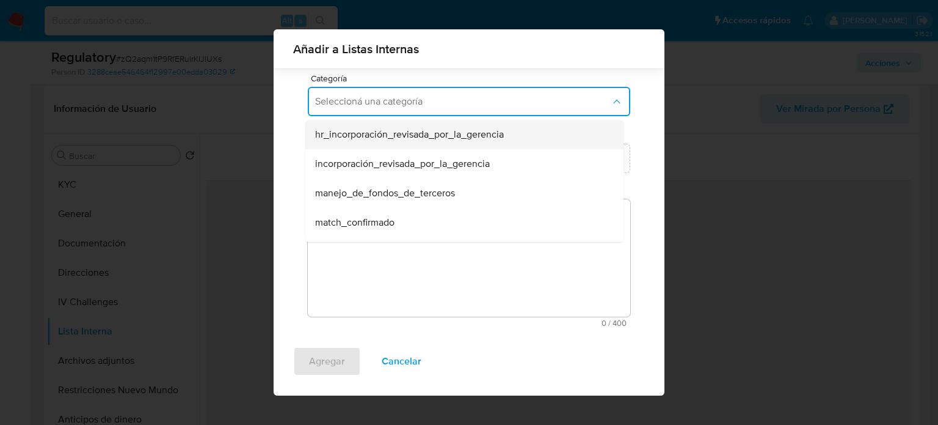
scroll to position [61, 0]
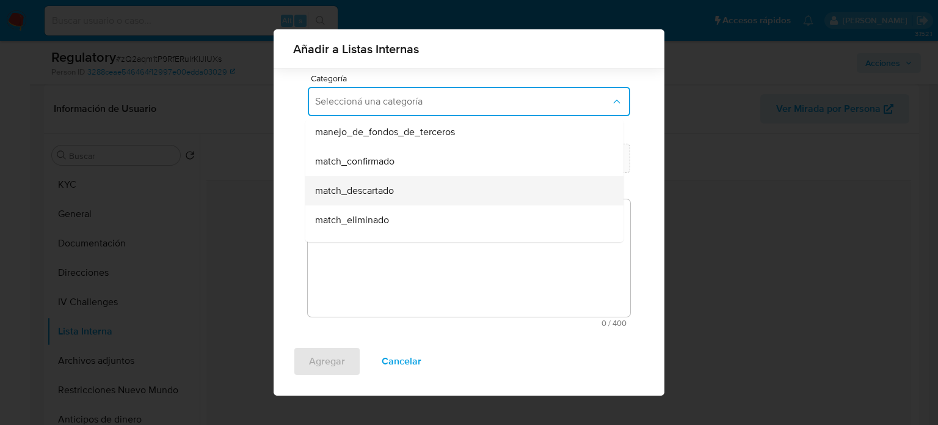
click at [370, 188] on span "match_descartado" at bounding box center [354, 190] width 79 height 12
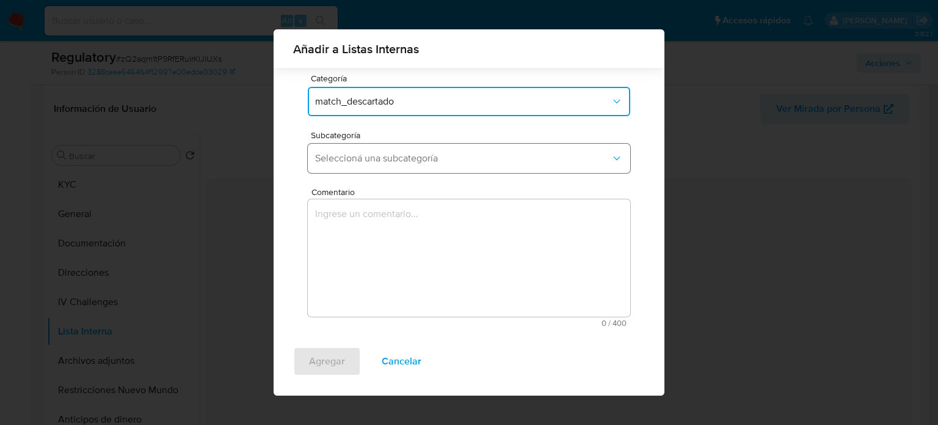
click at [386, 161] on span "Seleccioná una subcategoría" at bounding box center [463, 158] width 296 height 12
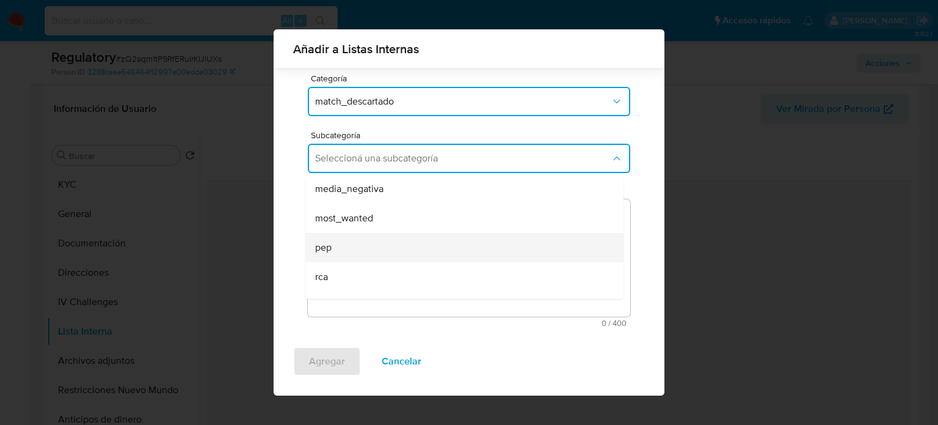
click at [342, 244] on div "pep" at bounding box center [460, 247] width 291 height 29
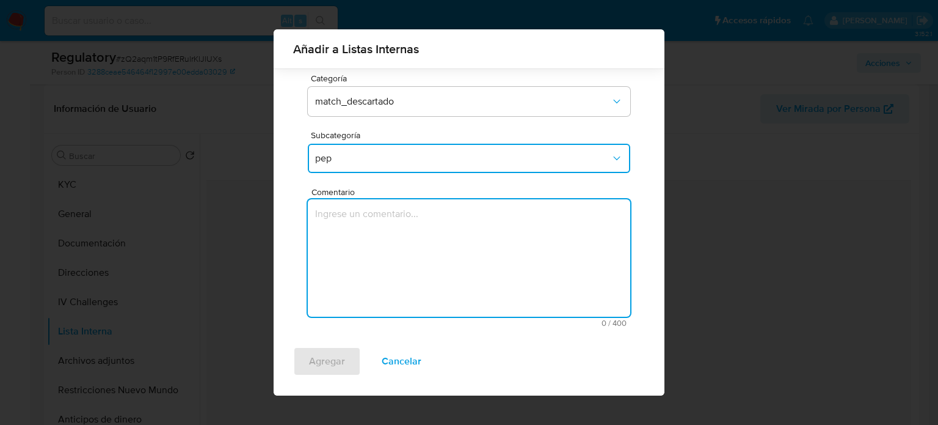
click at [345, 234] on textarea "Comentario" at bounding box center [469, 257] width 323 height 117
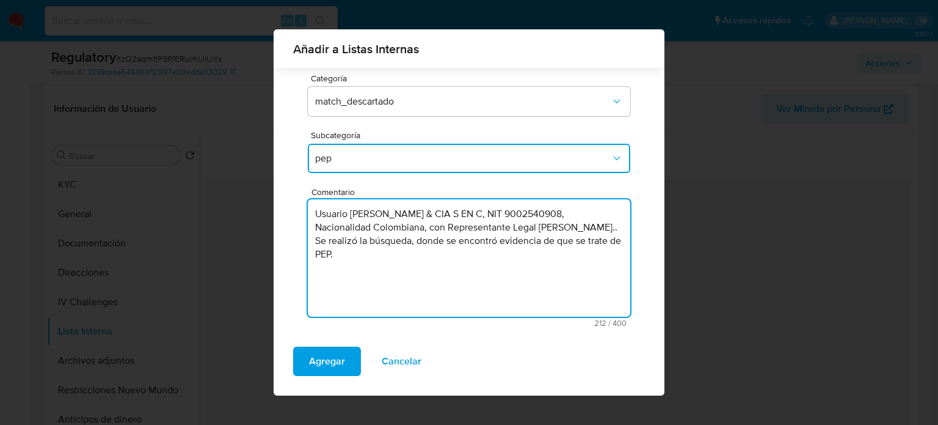
click at [385, 242] on textarea "Usuario CANO VILLAZON & CIA S EN C, NIT 9002540908, Nacionalidad Colombiana, co…" at bounding box center [469, 257] width 323 height 117
click at [519, 247] on textarea "Usuario CANO VILLAZON & CIA S EN C, NIT 9002540908, Nacionalidad Colombiana, co…" at bounding box center [469, 257] width 323 height 117
type textarea "Usuario CANO VILLAZON & CIA S EN C, NIT 9002540908, Nacionalidad Colombiana, co…"
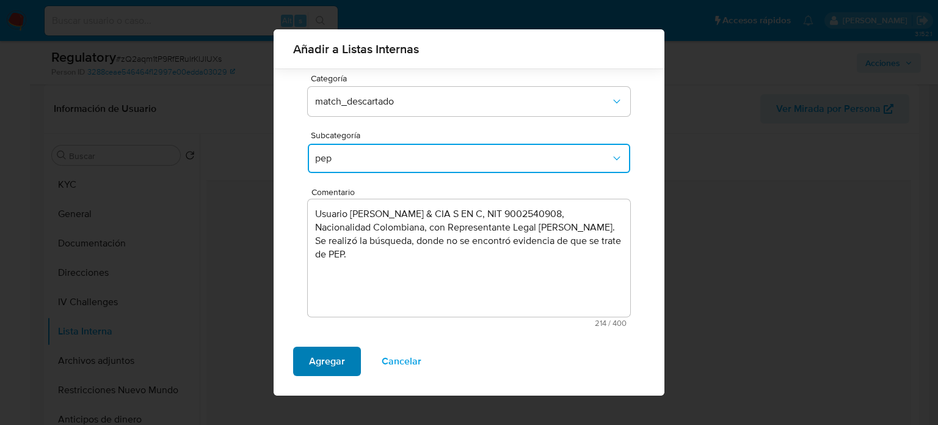
click at [325, 365] on span "Agregar" at bounding box center [327, 361] width 36 height 27
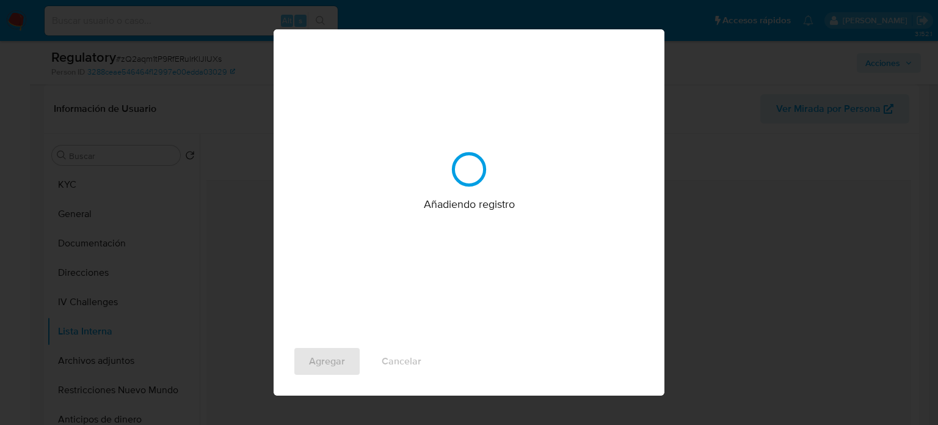
scroll to position [0, 0]
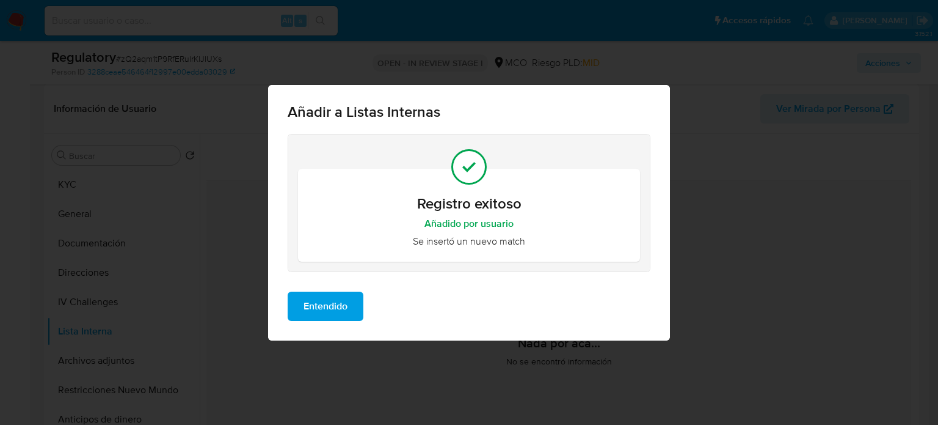
click at [332, 310] on span "Entendido" at bounding box center [326, 306] width 44 height 27
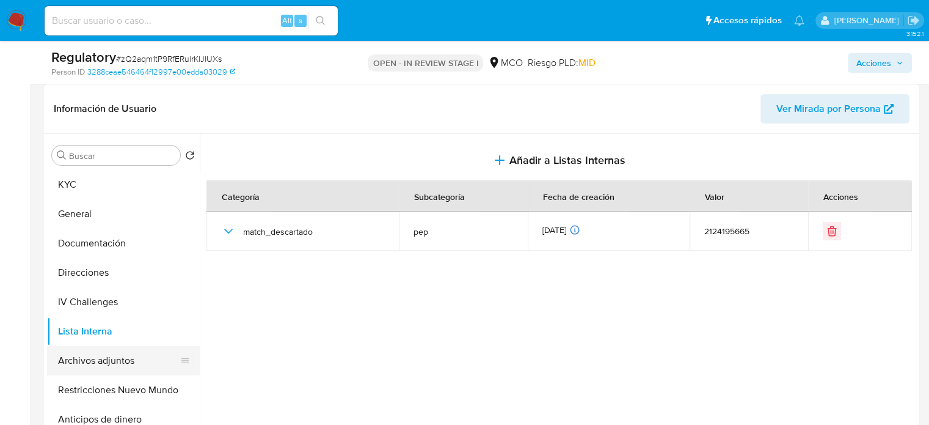
click at [120, 357] on button "Archivos adjuntos" at bounding box center [118, 360] width 143 height 29
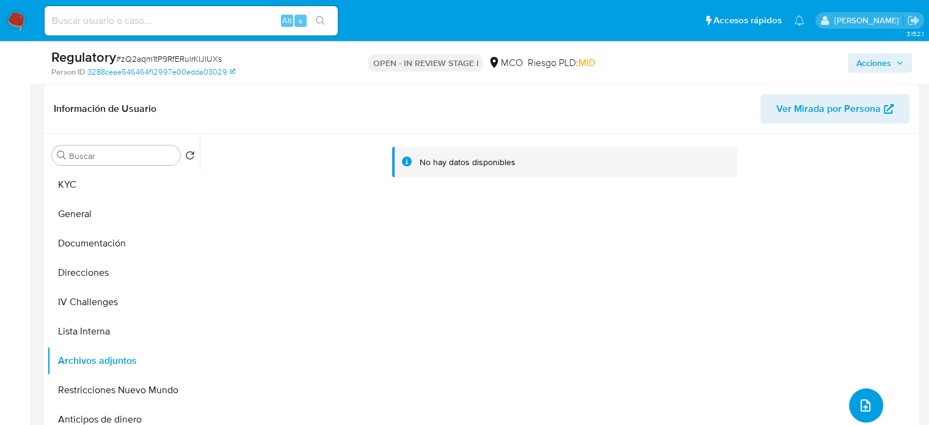
click at [858, 402] on icon "upload-file" at bounding box center [865, 405] width 15 height 15
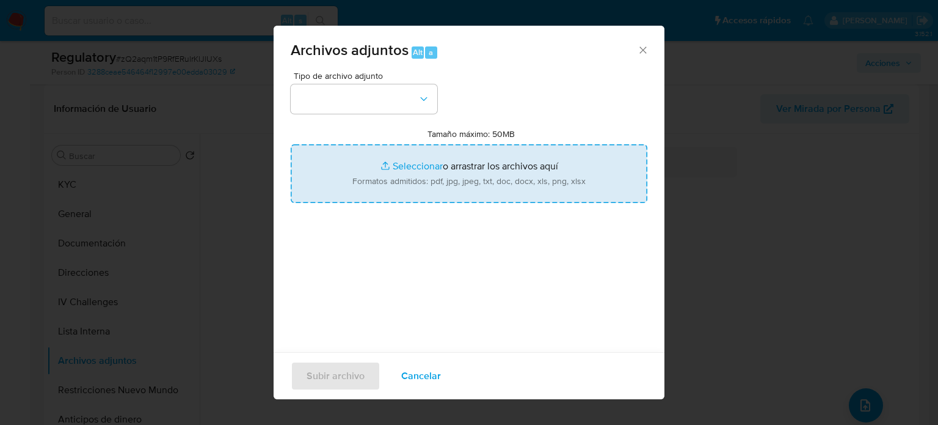
click at [475, 184] on input "Tamaño máximo: 50MB Seleccionar archivos" at bounding box center [469, 173] width 357 height 59
type input "C:\fakepath\CaseDossierReport_5jb8bifew1c21jxg8lkwp2nvm.pdf"
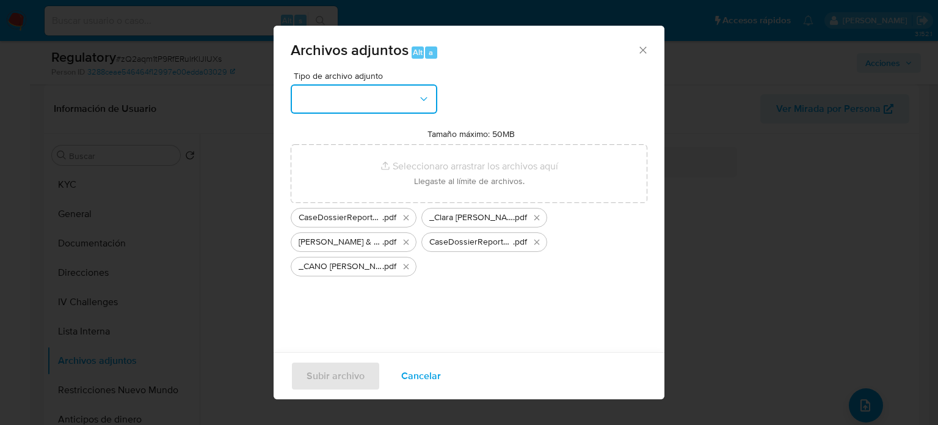
click at [403, 99] on button "button" at bounding box center [364, 98] width 147 height 29
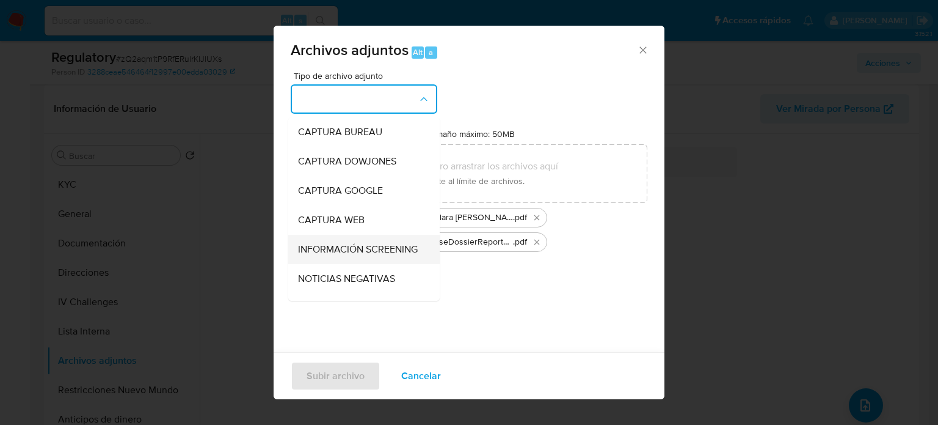
click at [332, 255] on span "INFORMACIÓN SCREENING" at bounding box center [358, 249] width 120 height 12
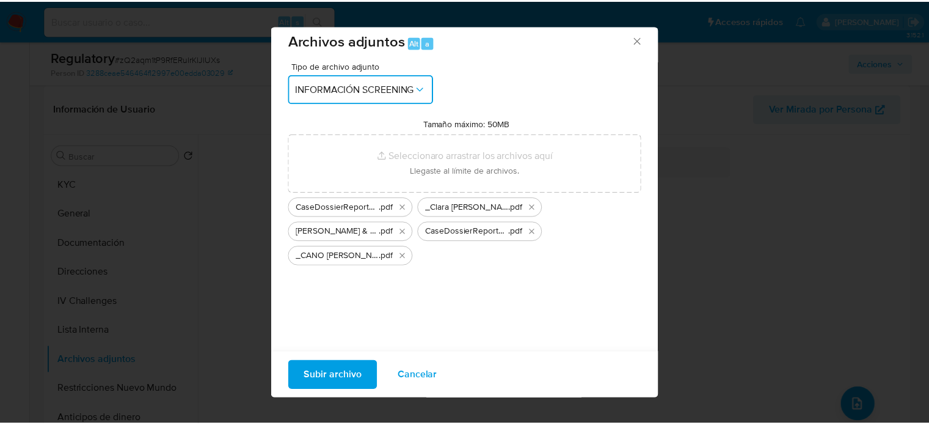
scroll to position [15, 0]
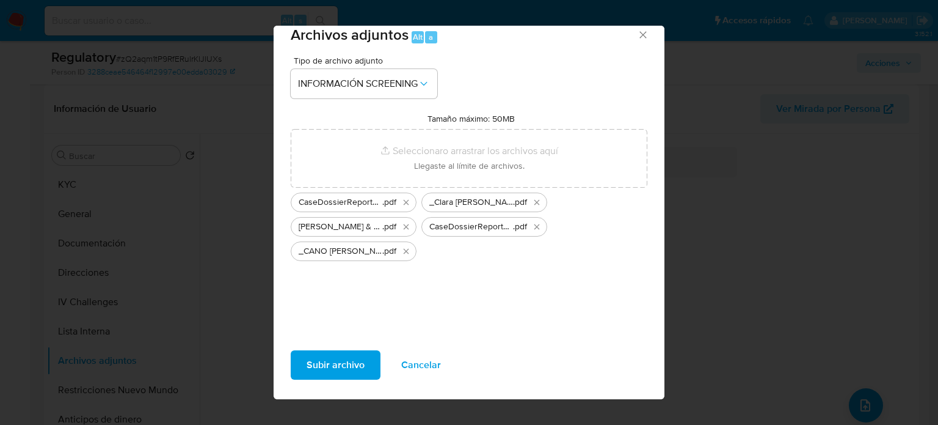
click at [330, 363] on span "Subir archivo" at bounding box center [336, 364] width 58 height 27
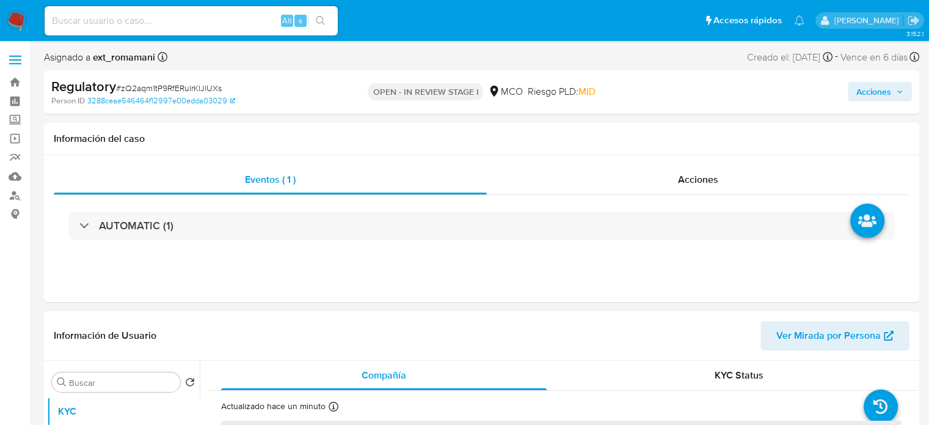
select select "10"
click at [650, 170] on div "Acciones" at bounding box center [698, 179] width 423 height 29
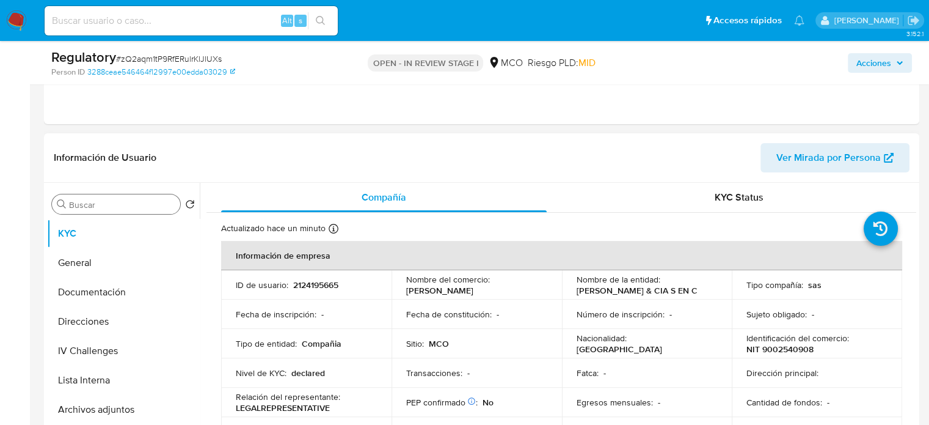
scroll to position [244, 0]
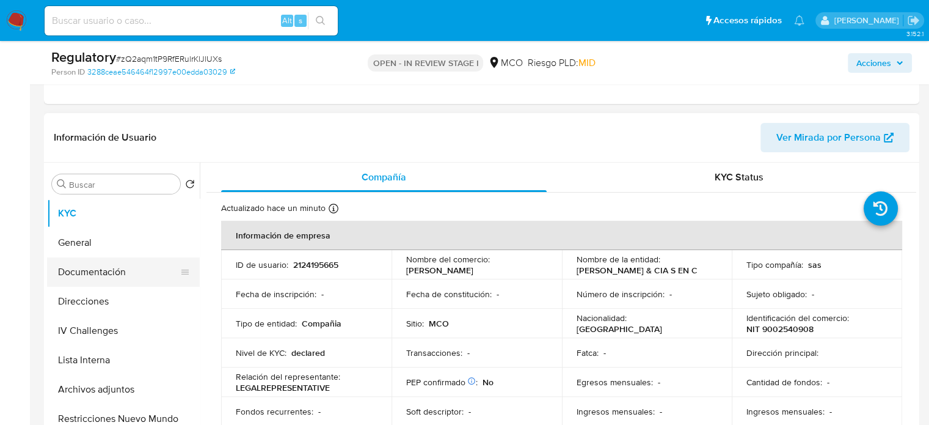
click at [102, 273] on button "Documentación" at bounding box center [118, 271] width 143 height 29
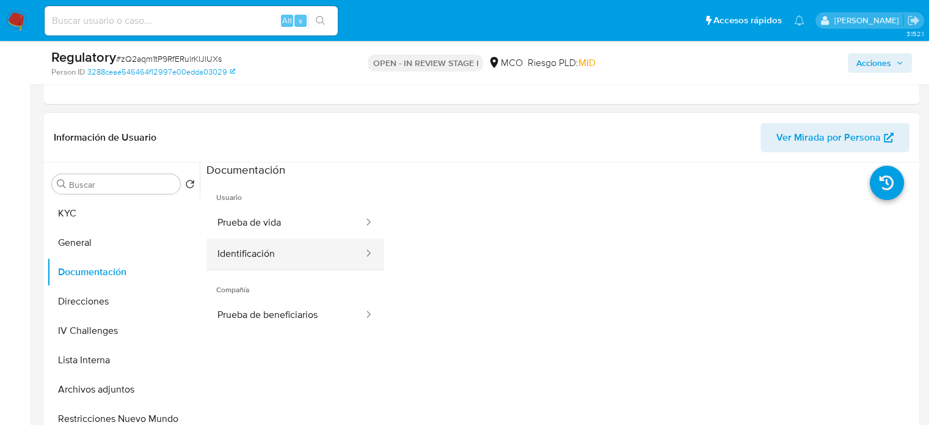
click at [274, 257] on button "Identificación" at bounding box center [285, 253] width 158 height 31
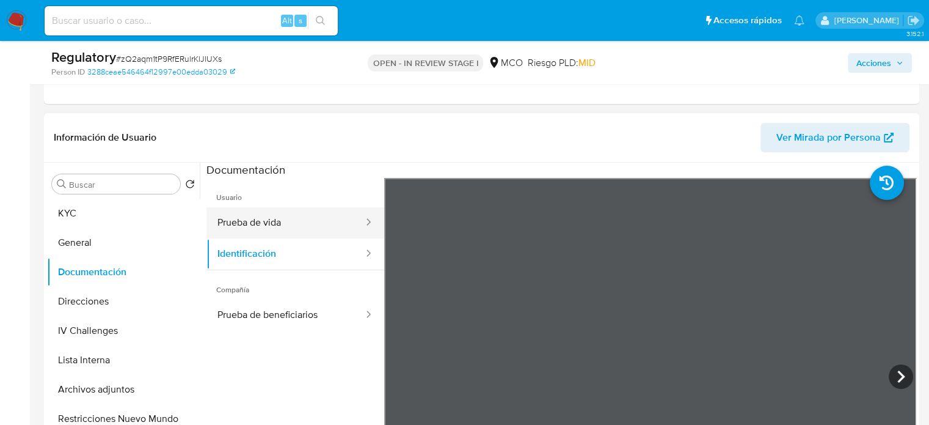
click at [281, 221] on button "Prueba de vida" at bounding box center [285, 222] width 158 height 31
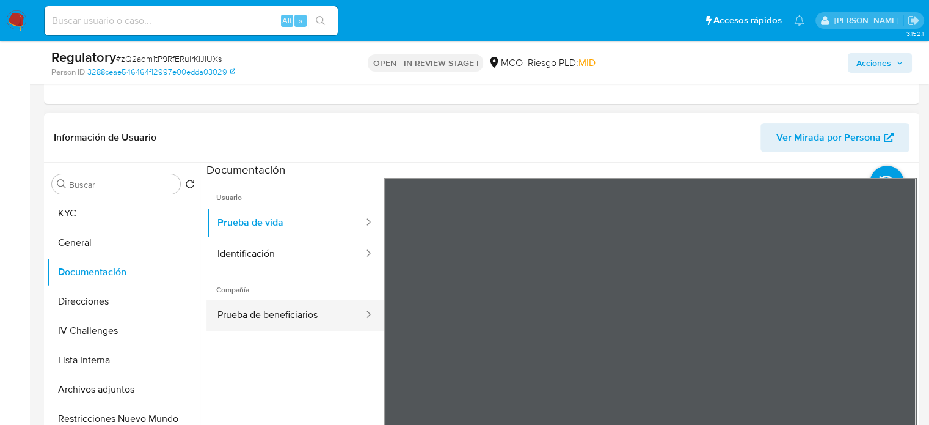
click at [252, 309] on button "Prueba de beneficiarios" at bounding box center [285, 314] width 158 height 31
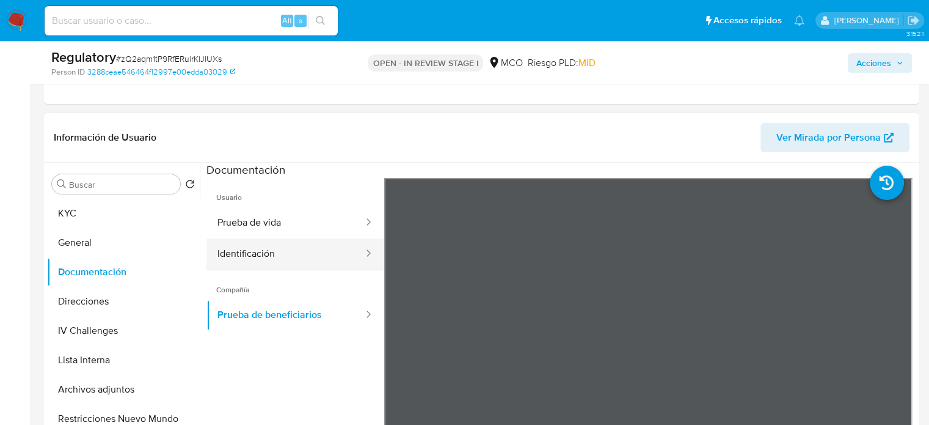
click at [268, 251] on button "Identificación" at bounding box center [285, 253] width 158 height 31
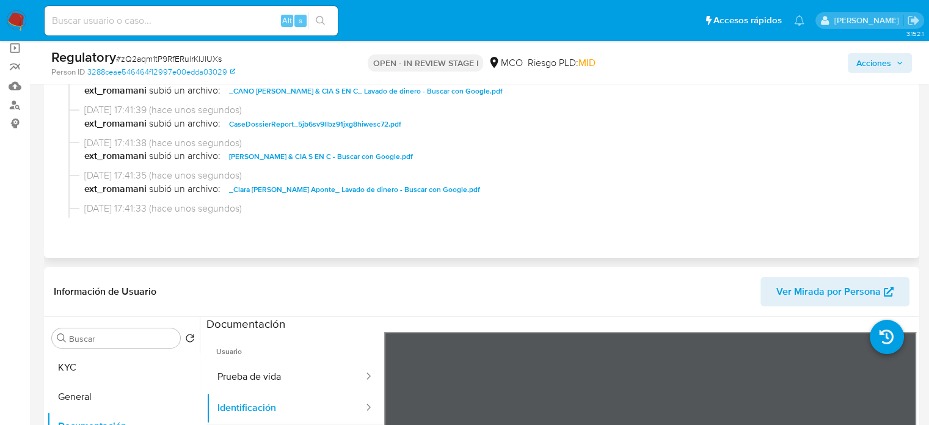
scroll to position [61, 0]
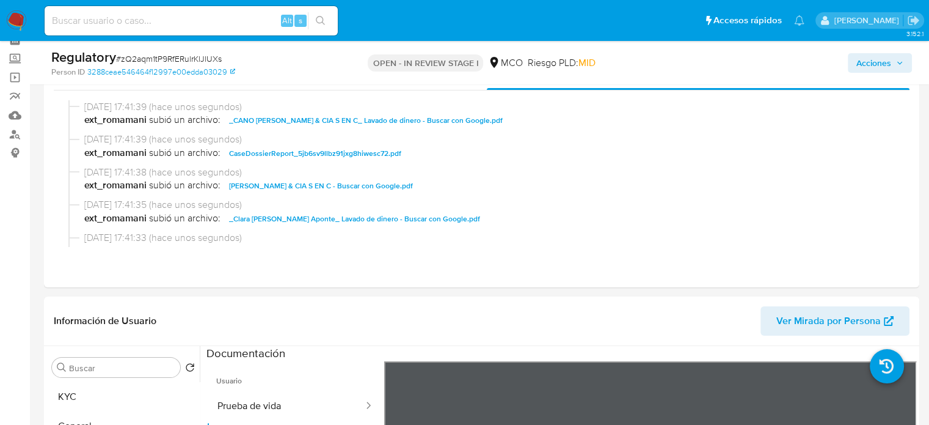
click at [866, 67] on span "Acciones" at bounding box center [873, 63] width 35 height 20
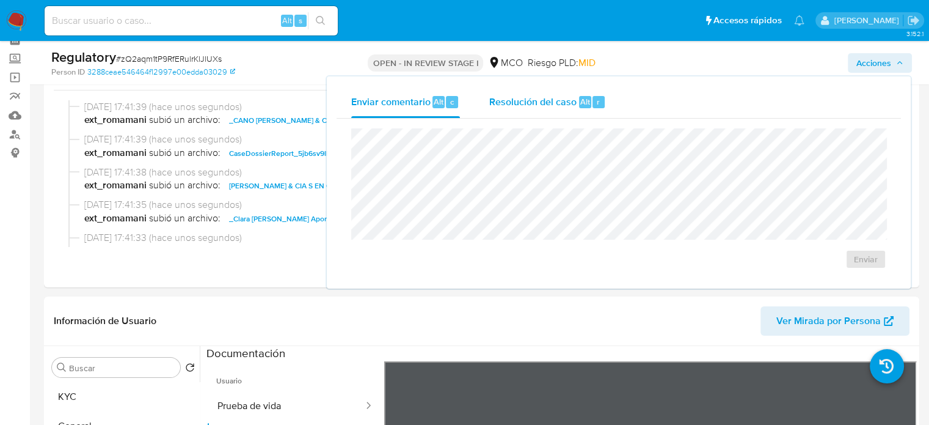
click at [519, 104] on span "Resolución del caso" at bounding box center [532, 101] width 87 height 14
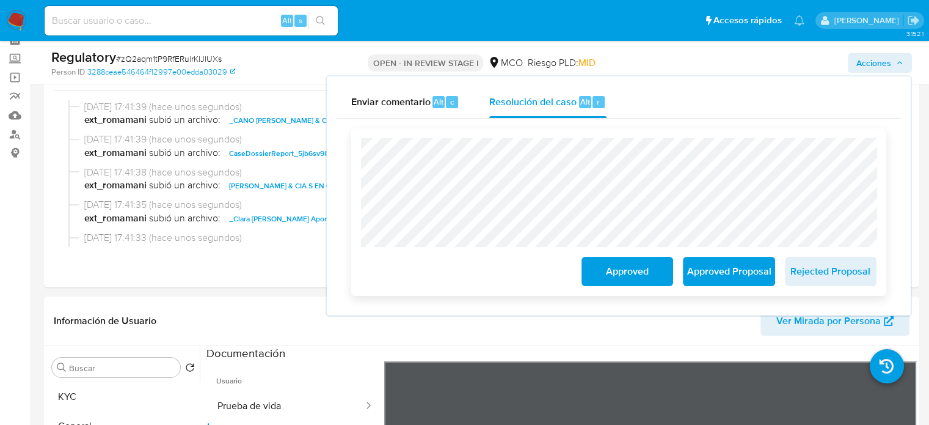
click at [602, 271] on span "Approved" at bounding box center [627, 271] width 60 height 27
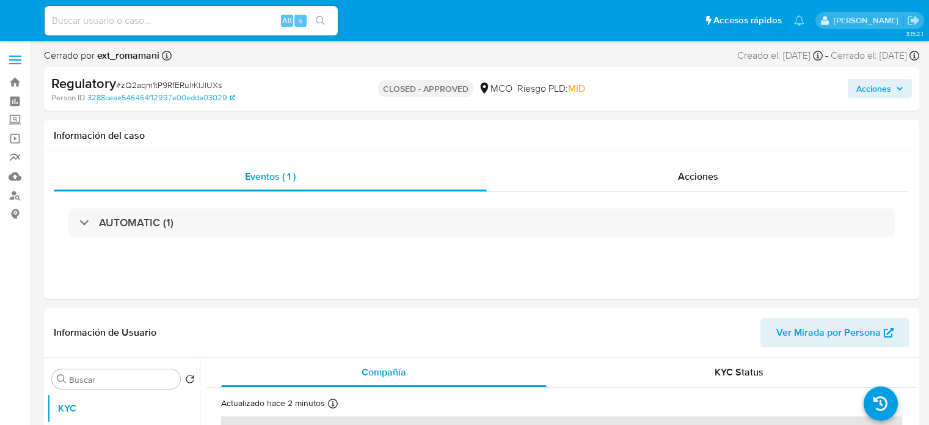
select select "10"
click at [676, 188] on div "Acciones" at bounding box center [698, 176] width 423 height 29
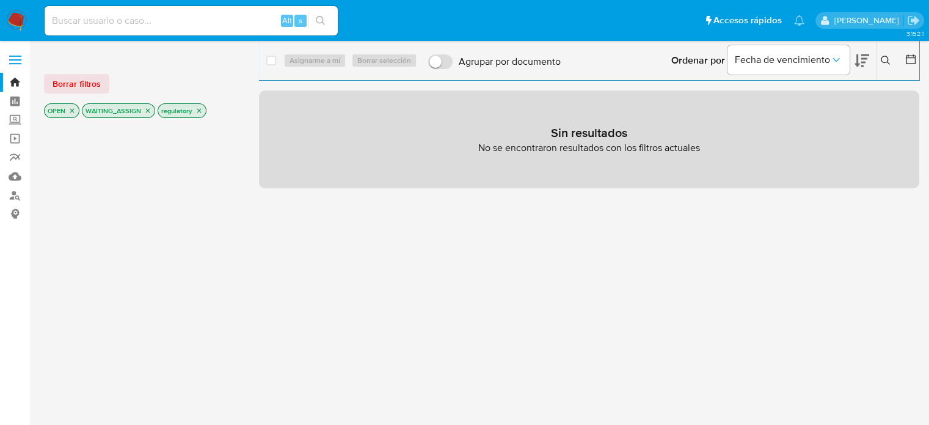
click at [192, 111] on p "regulatory" at bounding box center [182, 110] width 48 height 13
click at [197, 111] on icon "close-filter" at bounding box center [199, 111] width 4 height 4
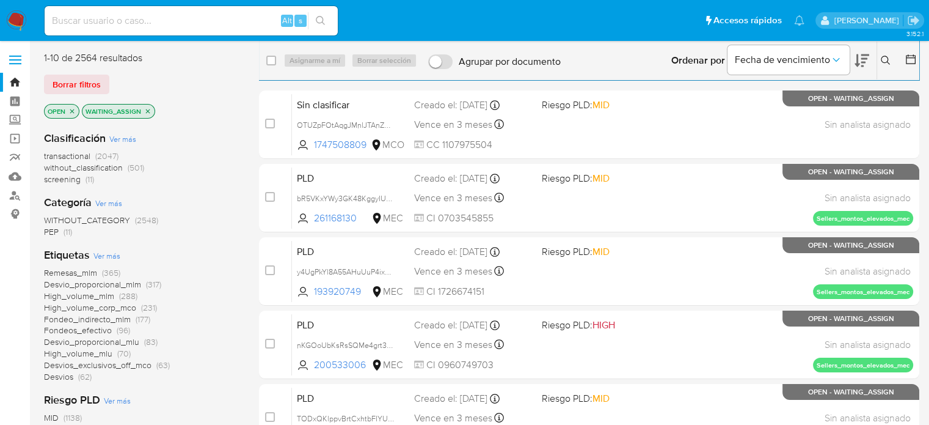
click at [90, 178] on span "(11)" at bounding box center [90, 179] width 9 height 12
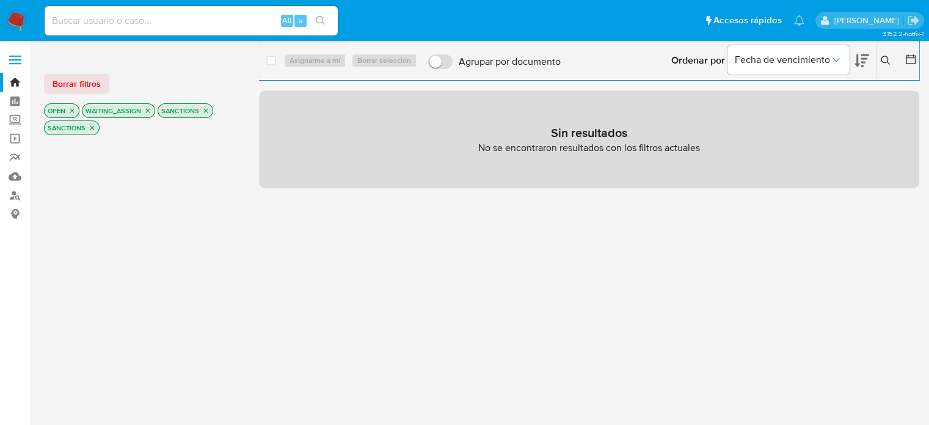
click at [204, 109] on icon "close-filter" at bounding box center [206, 111] width 4 height 4
